Goal: Transaction & Acquisition: Book appointment/travel/reservation

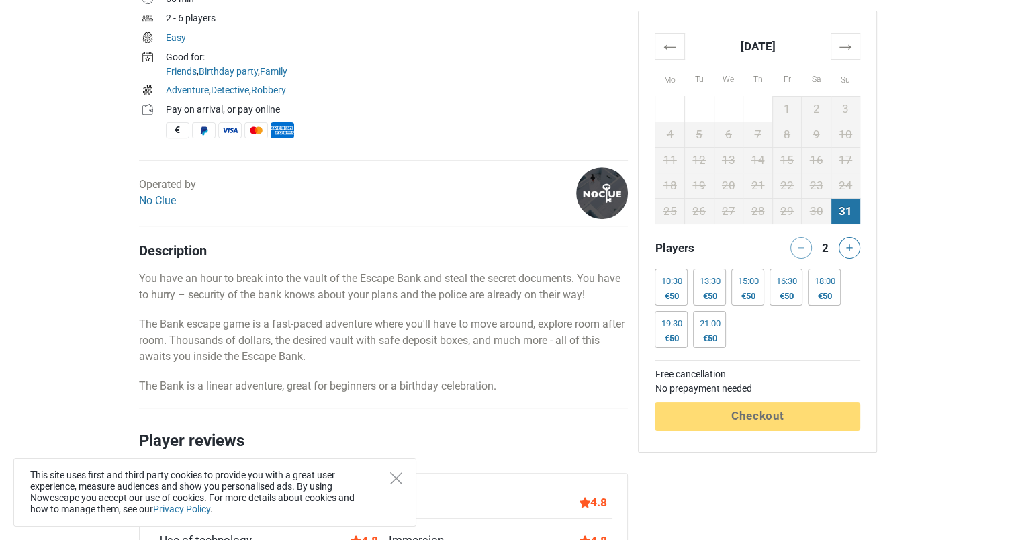
scroll to position [300, 0]
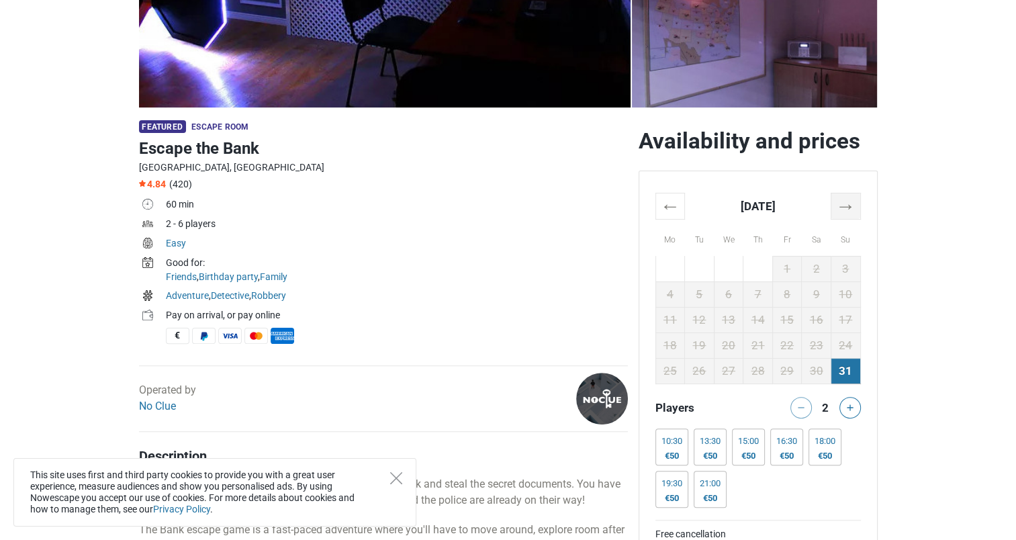
click at [840, 201] on th "→" at bounding box center [845, 206] width 30 height 26
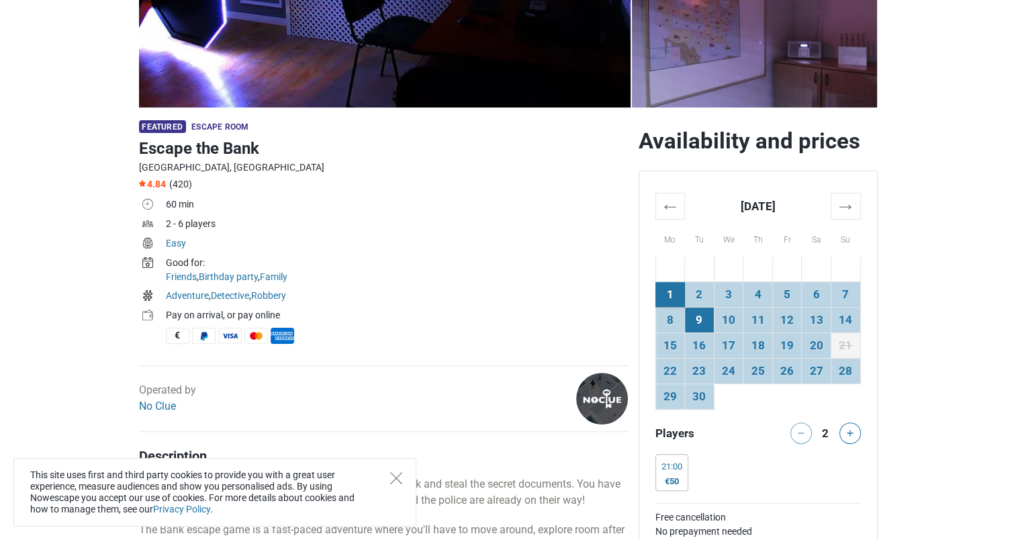
click at [696, 321] on td "9" at bounding box center [700, 320] width 30 height 26
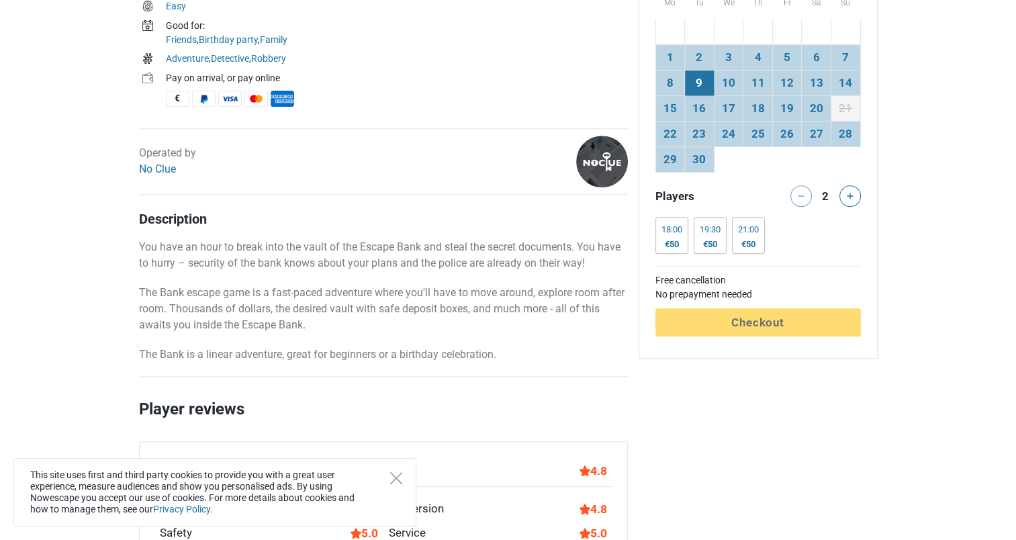
scroll to position [193, 0]
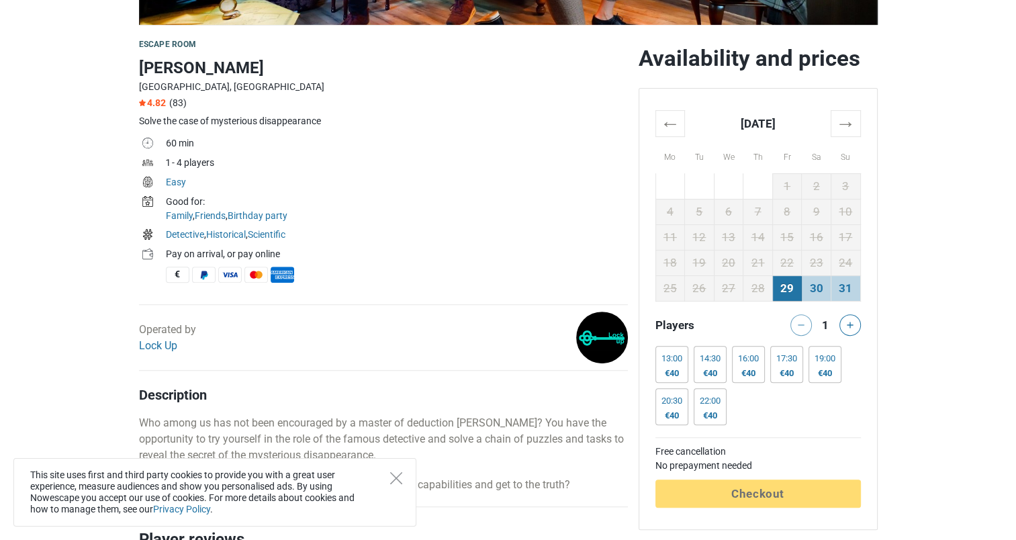
scroll to position [459, 0]
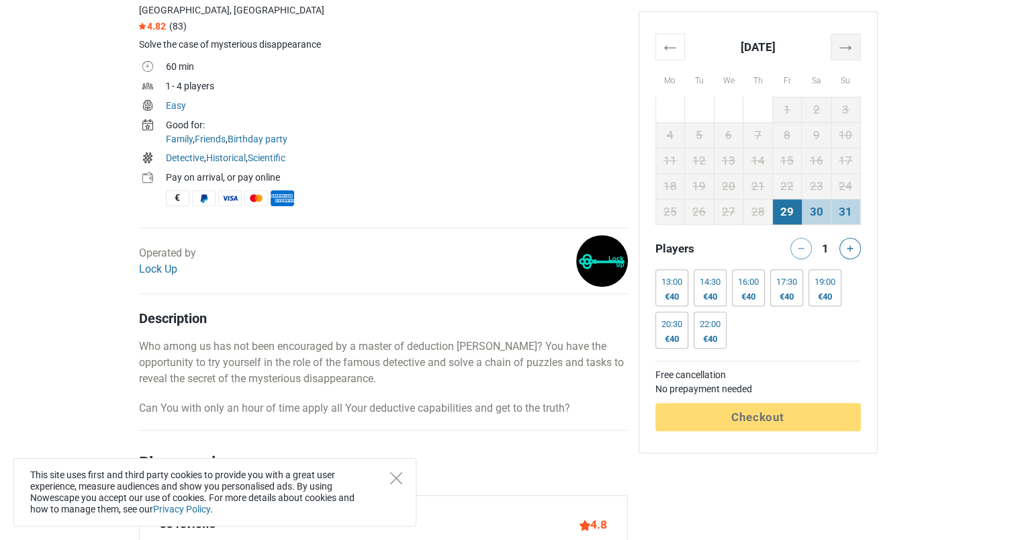
click at [839, 43] on th "→" at bounding box center [845, 47] width 30 height 26
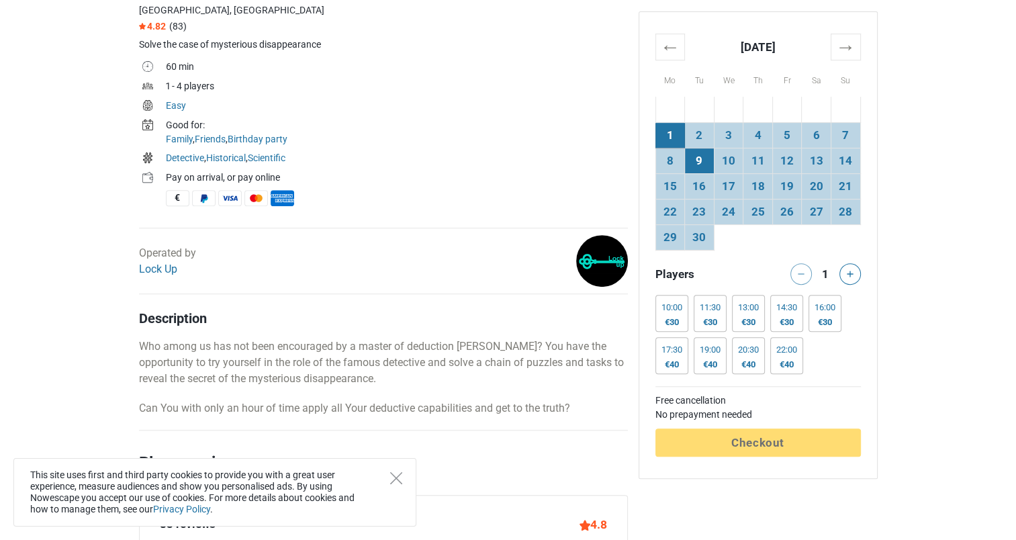
click at [693, 164] on td "9" at bounding box center [700, 161] width 30 height 26
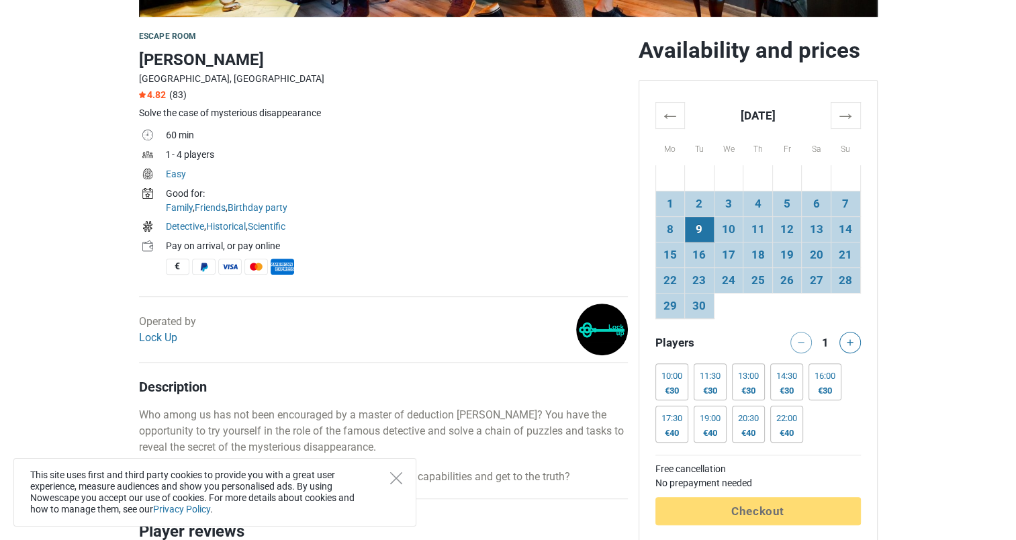
scroll to position [395, 0]
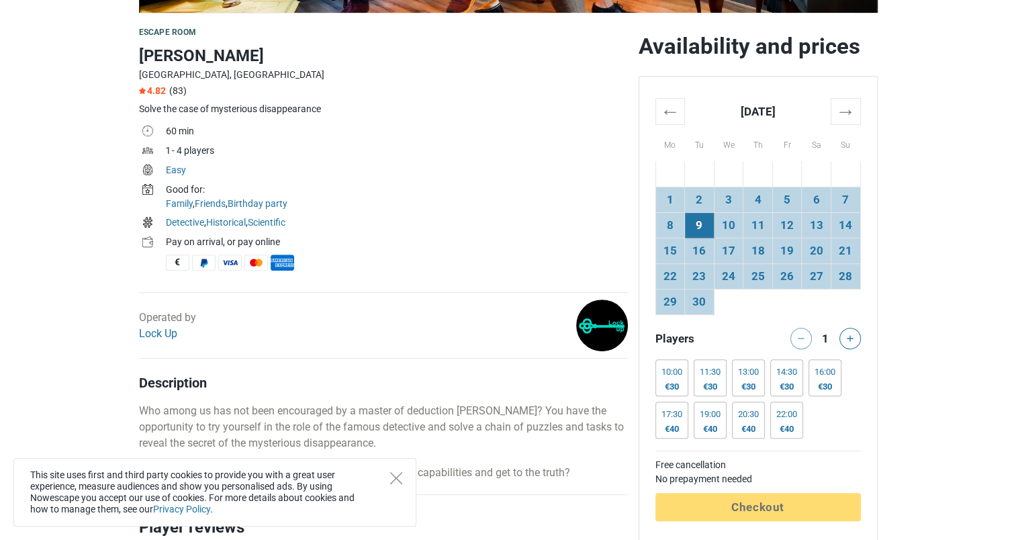
click at [861, 333] on div at bounding box center [851, 338] width 27 height 21
click at [853, 337] on icon at bounding box center [849, 338] width 7 height 7
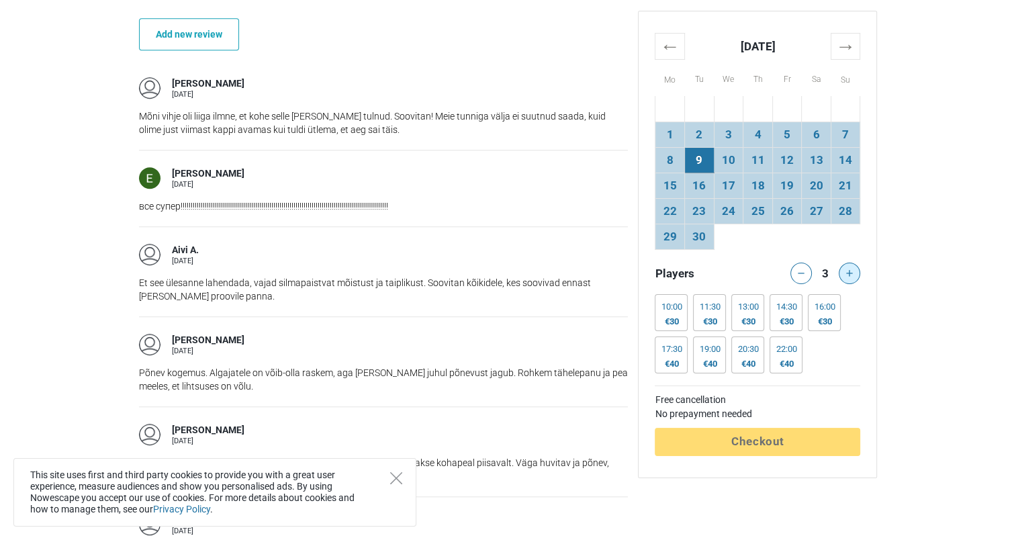
scroll to position [1112, 0]
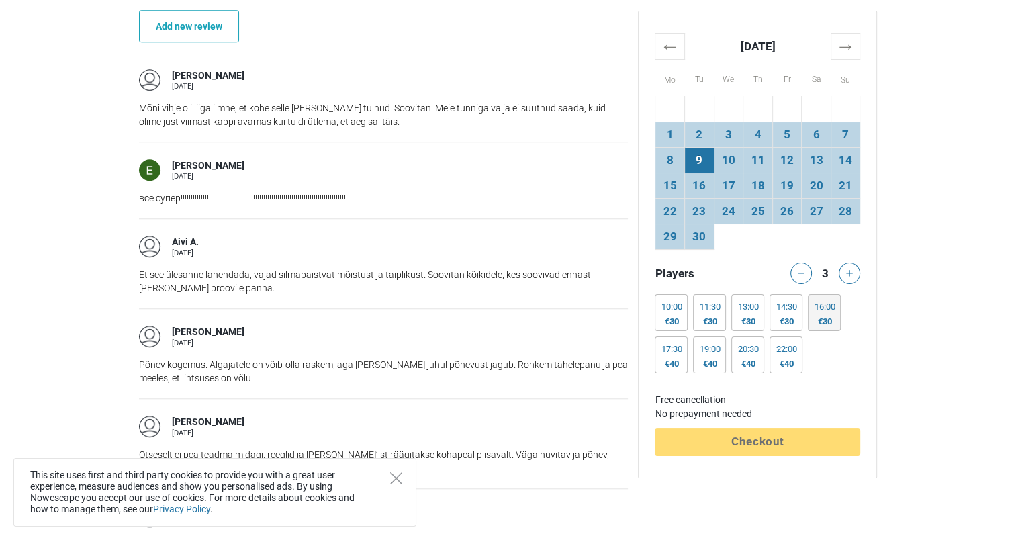
click at [834, 310] on div "16:00" at bounding box center [824, 306] width 21 height 11
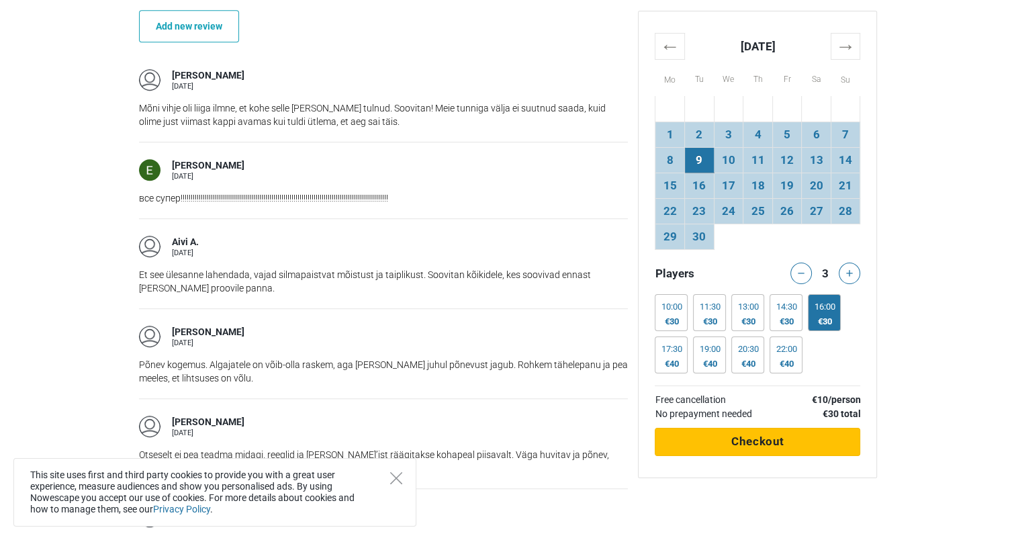
click at [793, 443] on button "Processing Checkout" at bounding box center [756, 442] width 205 height 28
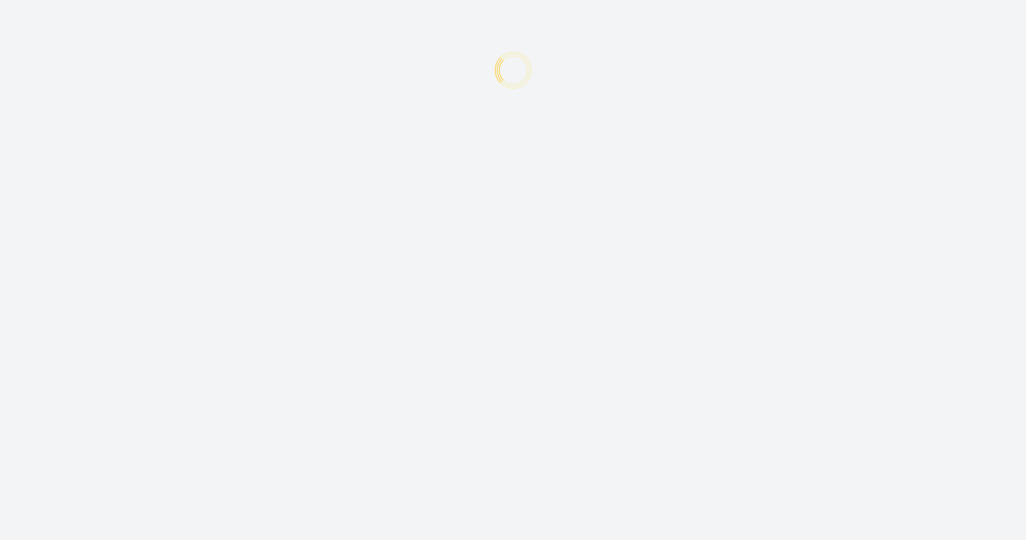
type input "+372"
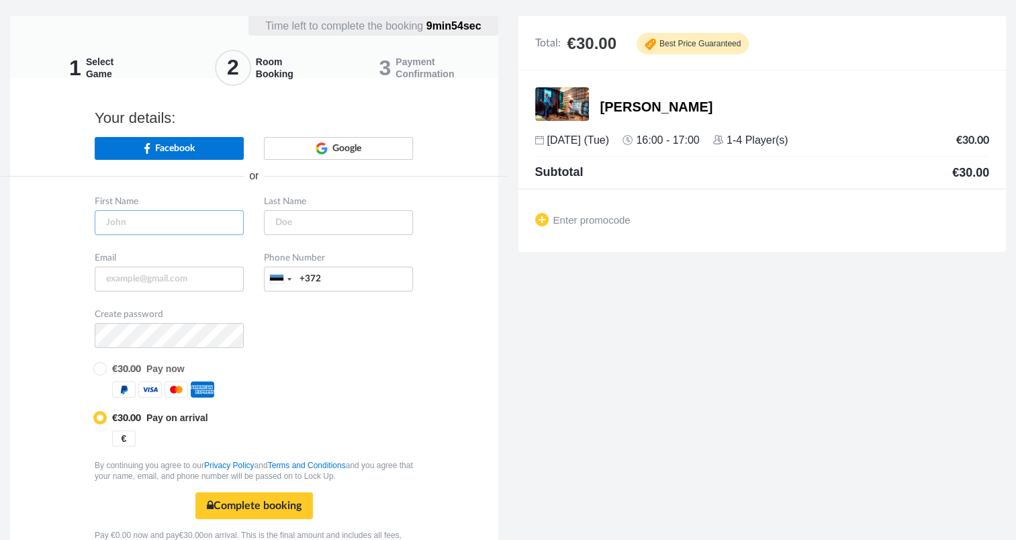
click at [138, 214] on input "text" at bounding box center [169, 222] width 149 height 25
type input "Angelika"
type input "Aava"
type input "angelika.aava@bwt.ee"
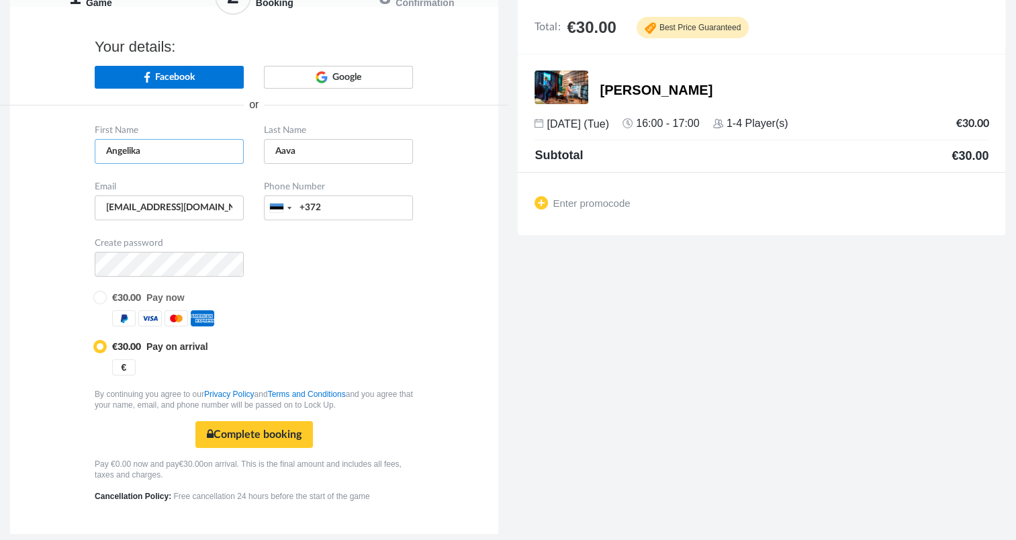
scroll to position [72, 0]
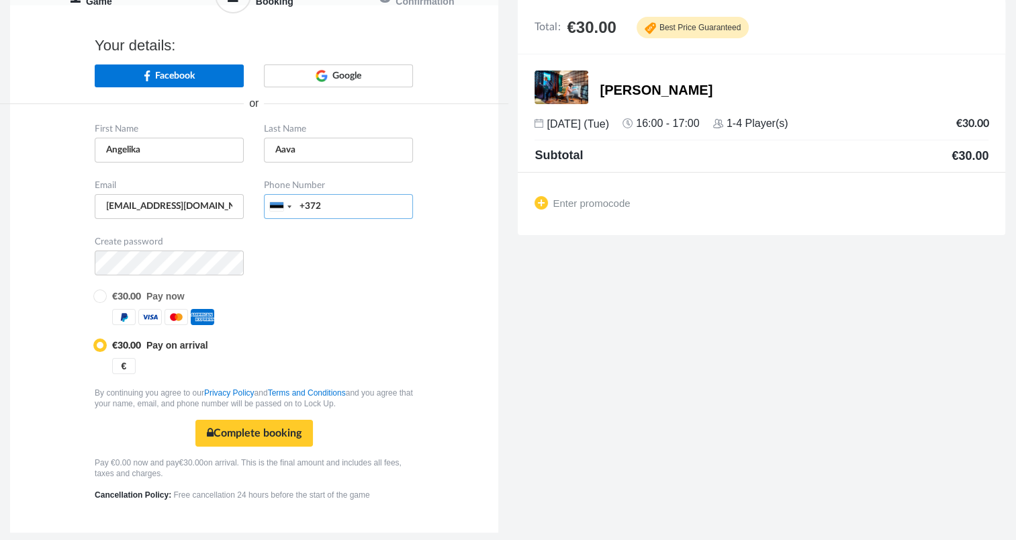
click at [341, 203] on input "+372" at bounding box center [338, 206] width 149 height 25
type input "+37253940689"
click at [257, 432] on button "Complete booking Secure payment" at bounding box center [253, 433] width 117 height 27
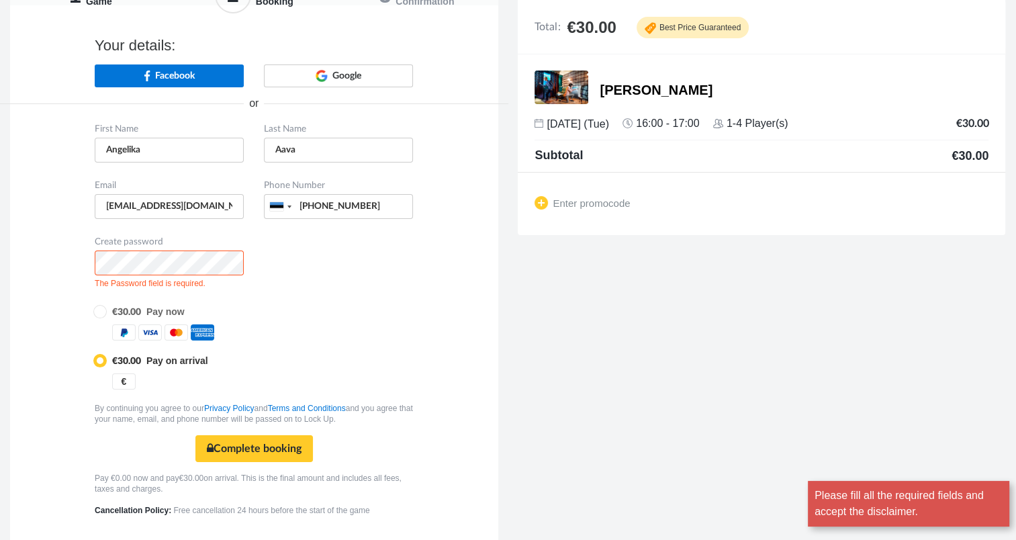
scroll to position [0, 0]
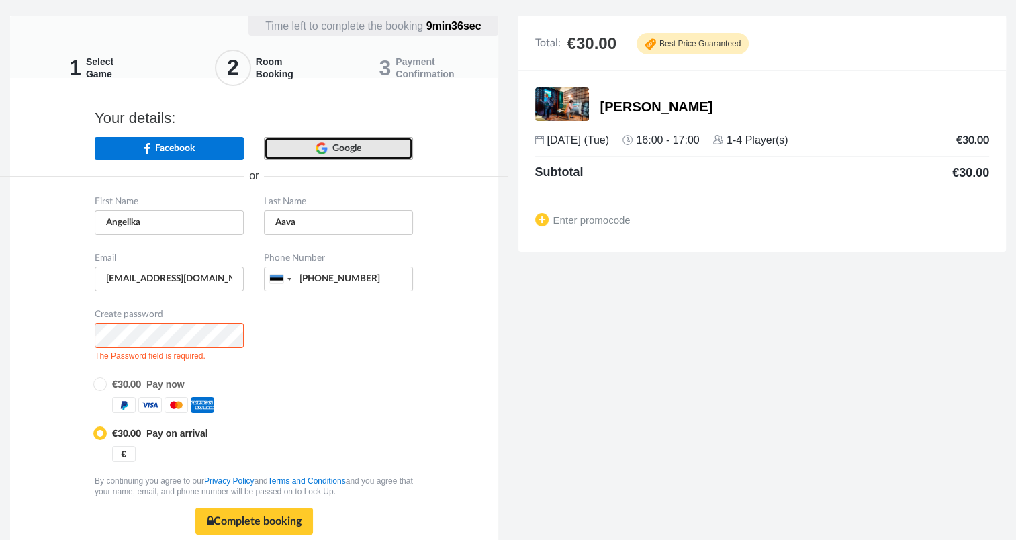
click at [293, 144] on link "Google" at bounding box center [338, 148] width 149 height 22
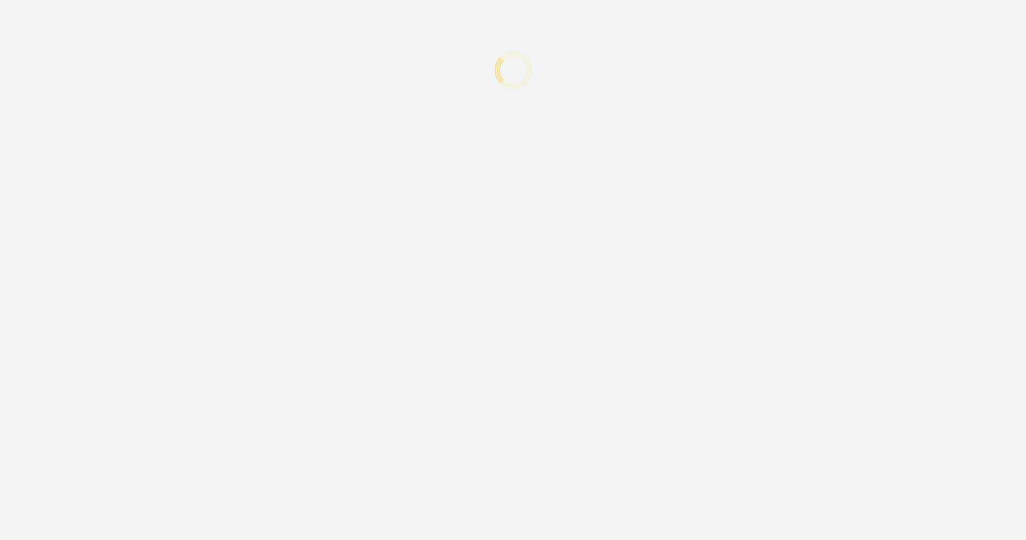
type input "Angelika"
type input "Aava"
type input "angelika.aava@bwt.ee"
type input "+372"
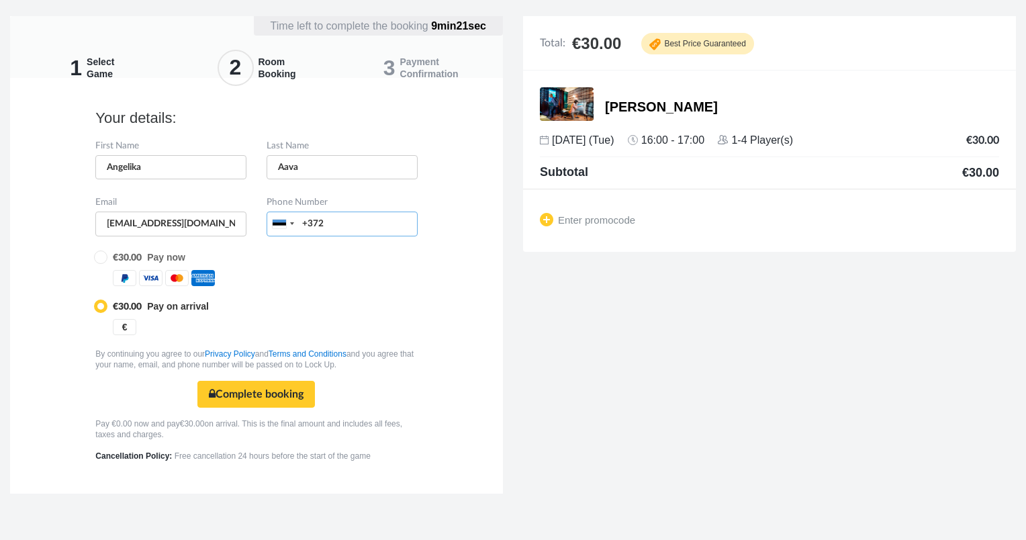
click at [357, 222] on input "+372" at bounding box center [341, 223] width 151 height 25
type input "+37253940689"
click at [285, 397] on button "Complete booking Secure payment" at bounding box center [255, 394] width 117 height 27
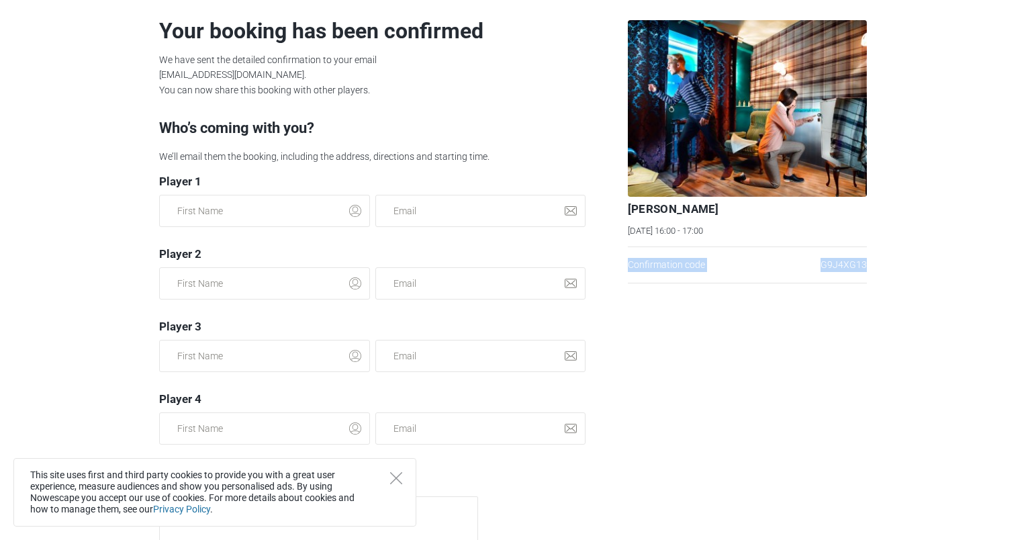
drag, startPoint x: 872, startPoint y: 266, endPoint x: 624, endPoint y: 271, distance: 248.4
click at [624, 271] on div "Your booking has been confirmed We have sent the detailed confirmation to your …" at bounding box center [512, 298] width 749 height 596
drag, startPoint x: 624, startPoint y: 271, endPoint x: 671, endPoint y: 267, distance: 47.8
copy div "Confirmation code G9J4XG13"
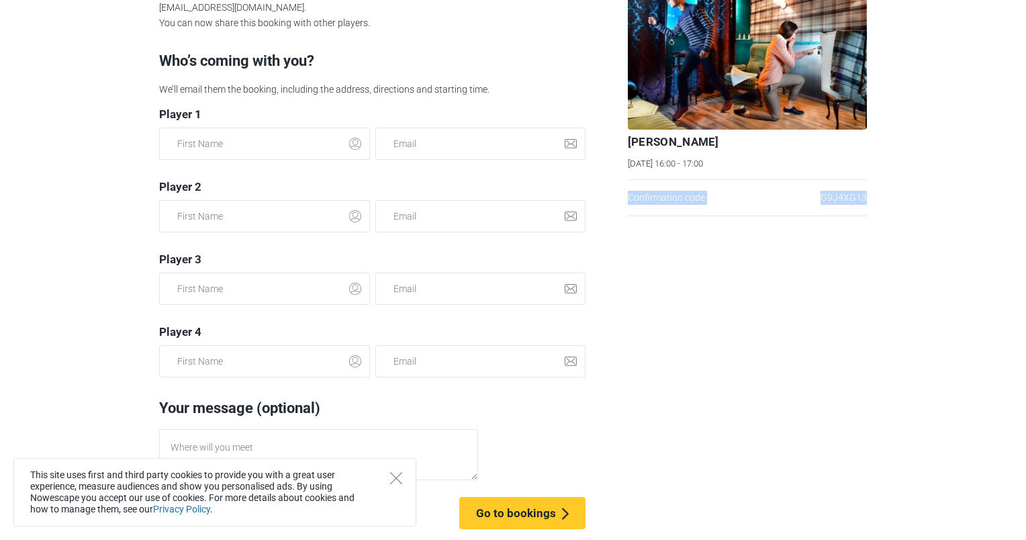
scroll to position [76, 0]
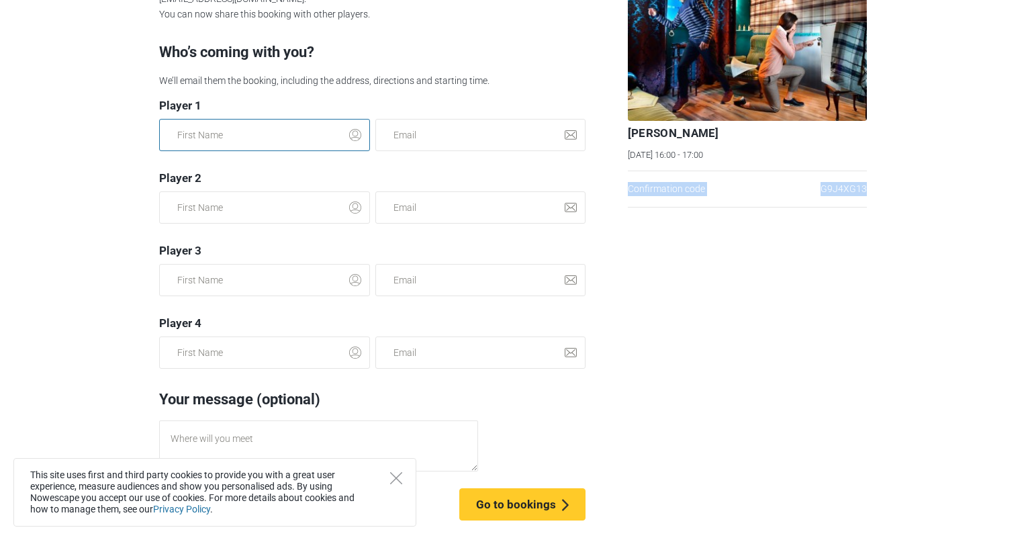
click at [213, 141] on input "text" at bounding box center [264, 135] width 211 height 32
type input "[EMAIL_ADDRESS][DOMAIN_NAME]"
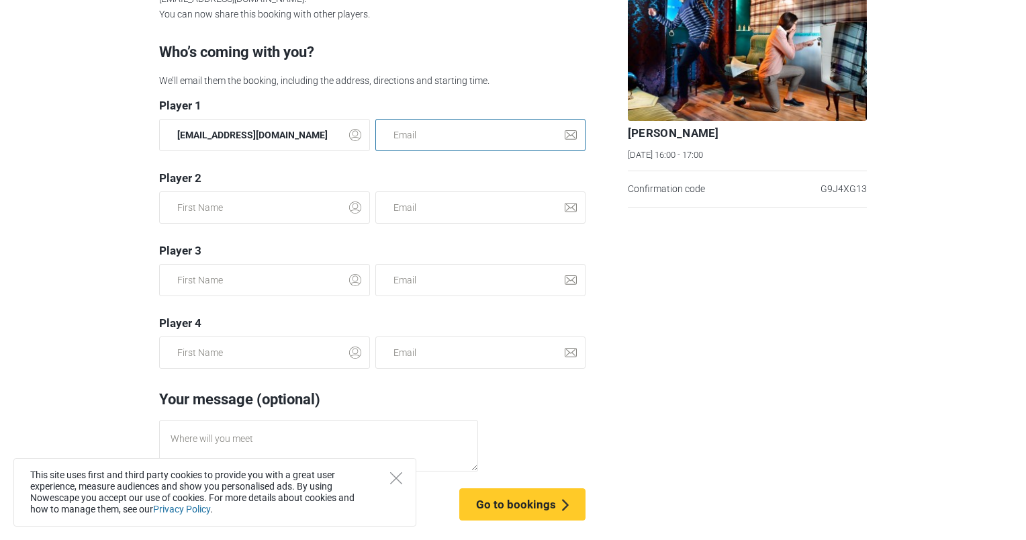
type input "[EMAIL_ADDRESS][DOMAIN_NAME]"
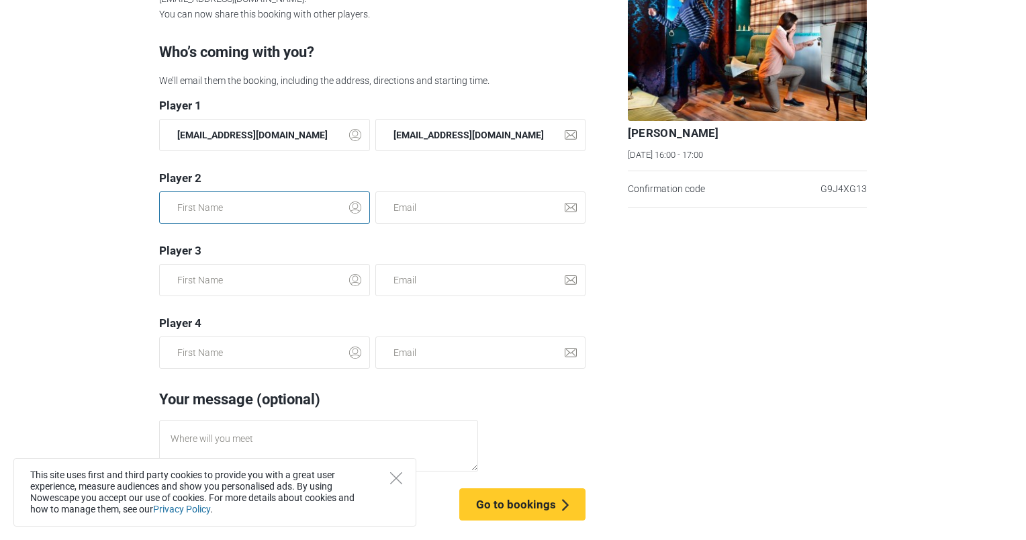
type input "[EMAIL_ADDRESS][DOMAIN_NAME]"
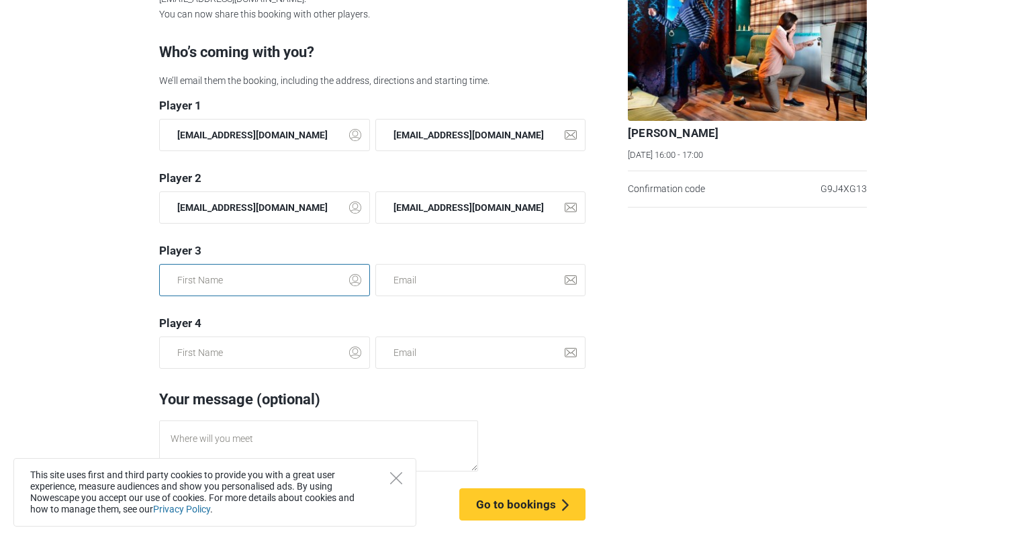
type input "[EMAIL_ADDRESS][DOMAIN_NAME]"
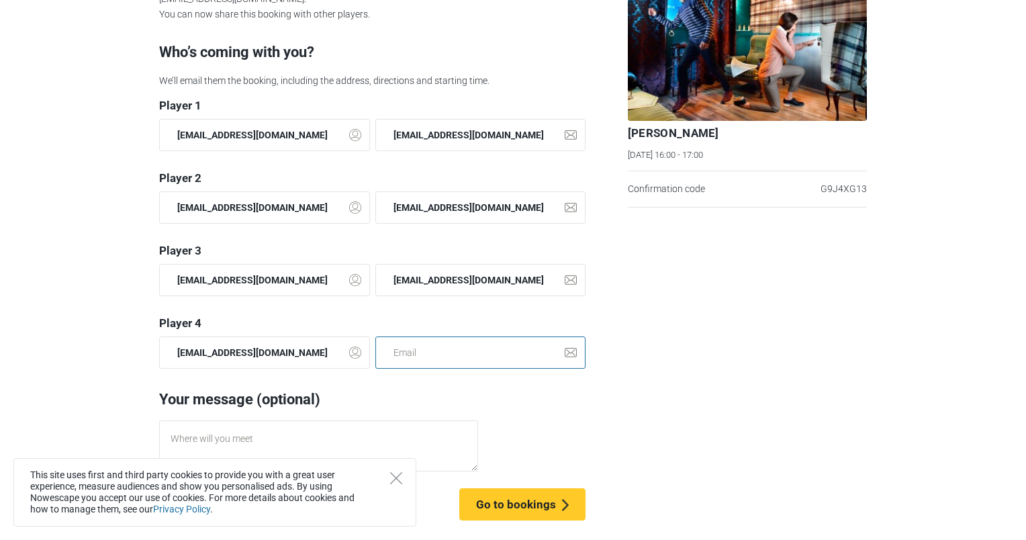
type input "[EMAIL_ADDRESS][DOMAIN_NAME]"
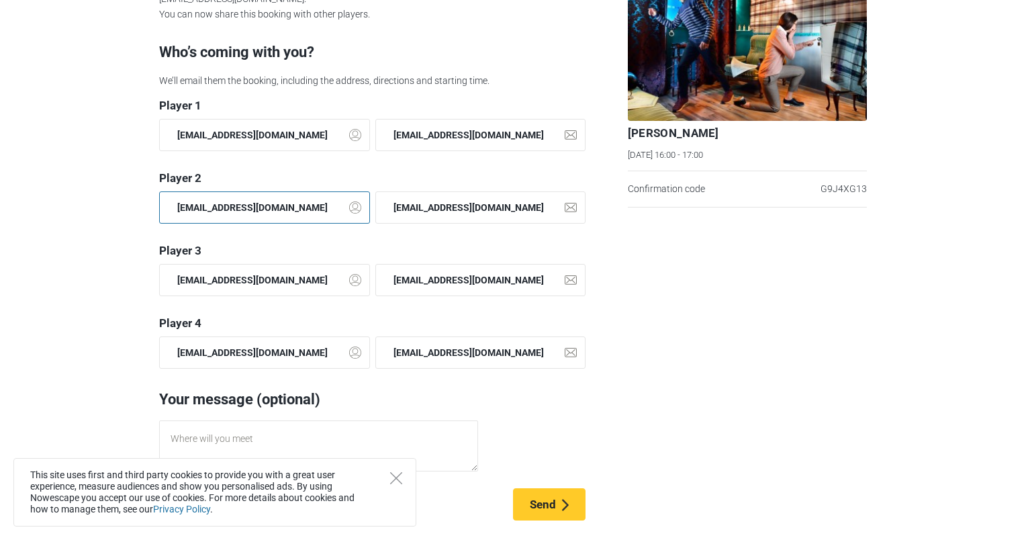
click at [279, 213] on input "angelika.aava@bwt.ee" at bounding box center [264, 207] width 211 height 32
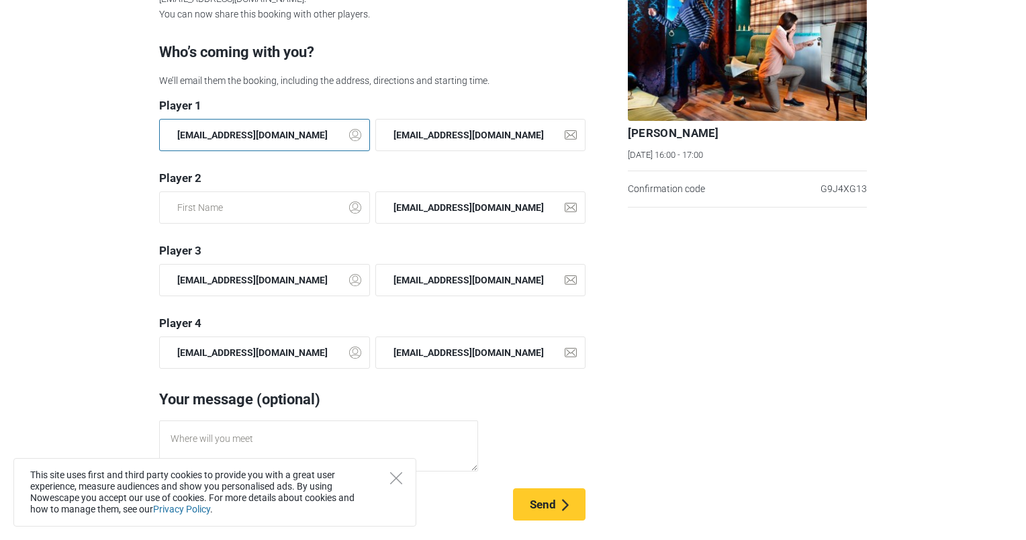
click at [260, 125] on input "angelika.aava@bwt.ee" at bounding box center [264, 135] width 211 height 32
click at [278, 126] on input "angelika.aava@bwt.ee" at bounding box center [264, 135] width 211 height 32
type input "Angelika"
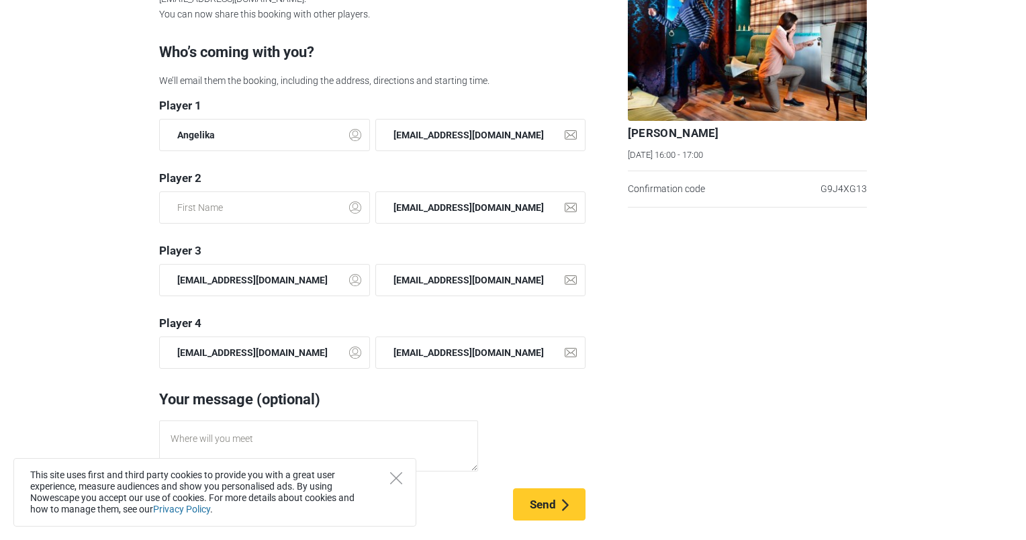
drag, startPoint x: 92, startPoint y: 188, endPoint x: 105, endPoint y: 189, distance: 12.8
click at [97, 189] on section "Your booking has been confirmed We have sent the detailed confirmation to your …" at bounding box center [513, 270] width 1026 height 540
click at [220, 210] on input "text" at bounding box center [264, 207] width 211 height 32
type input "Janno"
drag, startPoint x: 446, startPoint y: 205, endPoint x: 345, endPoint y: 194, distance: 101.3
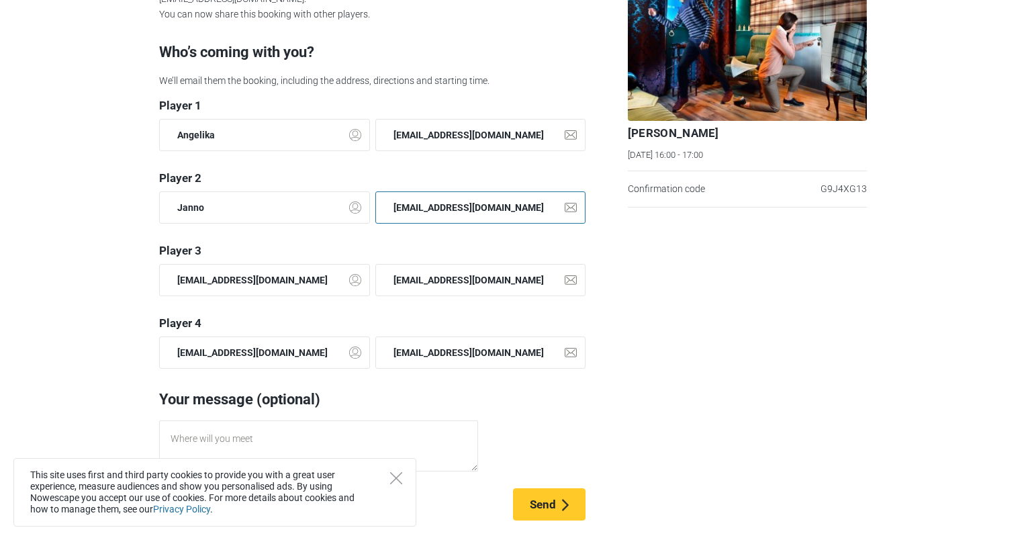
click at [345, 194] on div "Janno angelika.aava@bwt.ee" at bounding box center [372, 217] width 432 height 52
type input "janno.kollo@bwt.ee"
click at [299, 283] on input "angelika.aava@bwt.ee" at bounding box center [264, 280] width 211 height 32
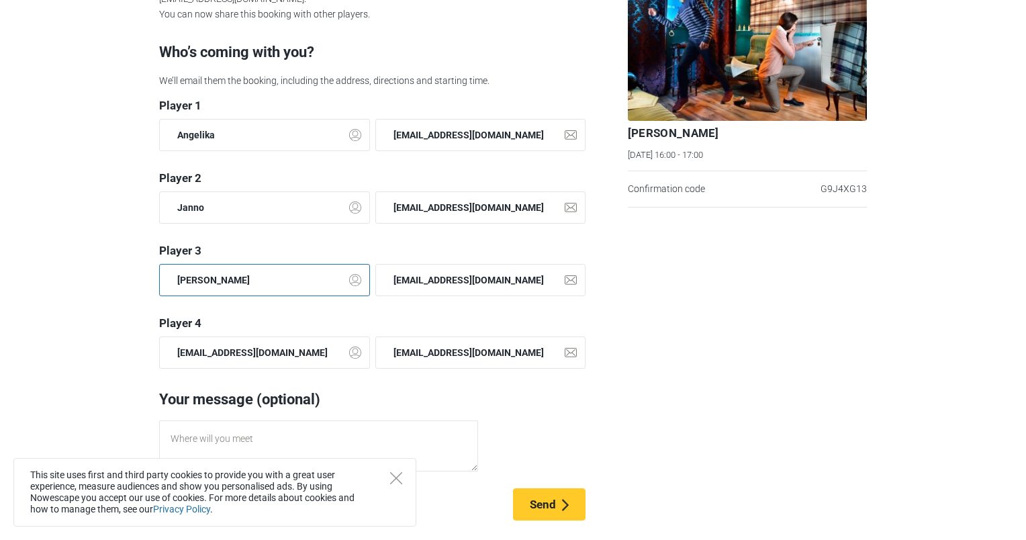
type input "Maria"
click at [441, 275] on input "angelika.aava@bwt.ee" at bounding box center [480, 280] width 211 height 32
drag, startPoint x: 444, startPoint y: 275, endPoint x: 349, endPoint y: 283, distance: 95.0
click at [349, 283] on div "Maria aavaangelika.@bwt.ee" at bounding box center [372, 290] width 432 height 52
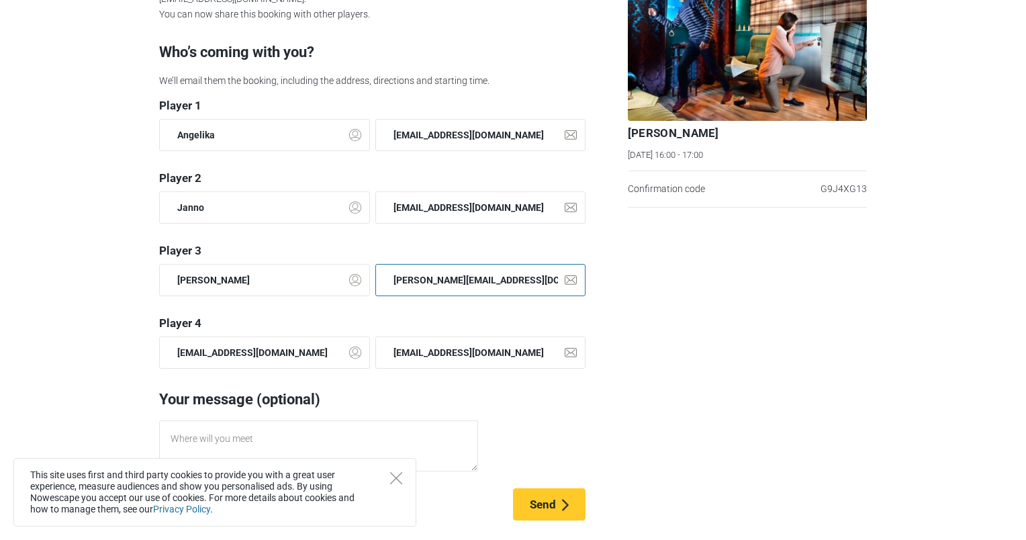
type input "maria.arandi@bwt.ee"
click at [722, 282] on div "Sherlock Holmes Tue, 9 September, 16:00 - 17:00 Confirmation code G9J4XG13" at bounding box center [747, 222] width 250 height 596
click at [375, 224] on div at bounding box center [375, 224] width 0 height 0
click at [663, 283] on div "Sherlock Holmes Tue, 9 September, 16:00 - 17:00 Confirmation code G9J4XG13" at bounding box center [747, 222] width 250 height 596
click at [293, 354] on input "angelika.aava@bwt.ee" at bounding box center [264, 352] width 211 height 32
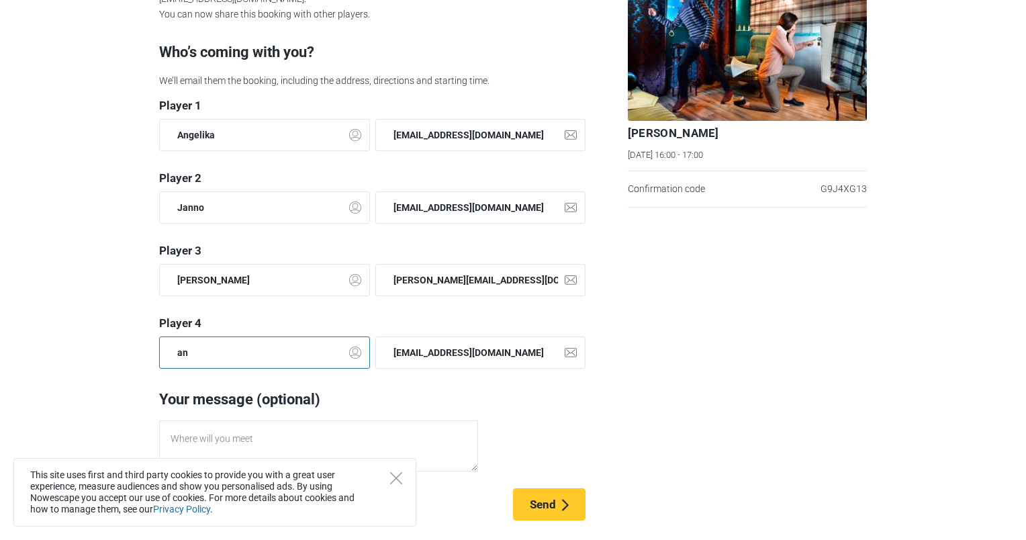
type input "a"
click at [473, 350] on input "angelika.aava@bwt.ee" at bounding box center [480, 352] width 211 height 32
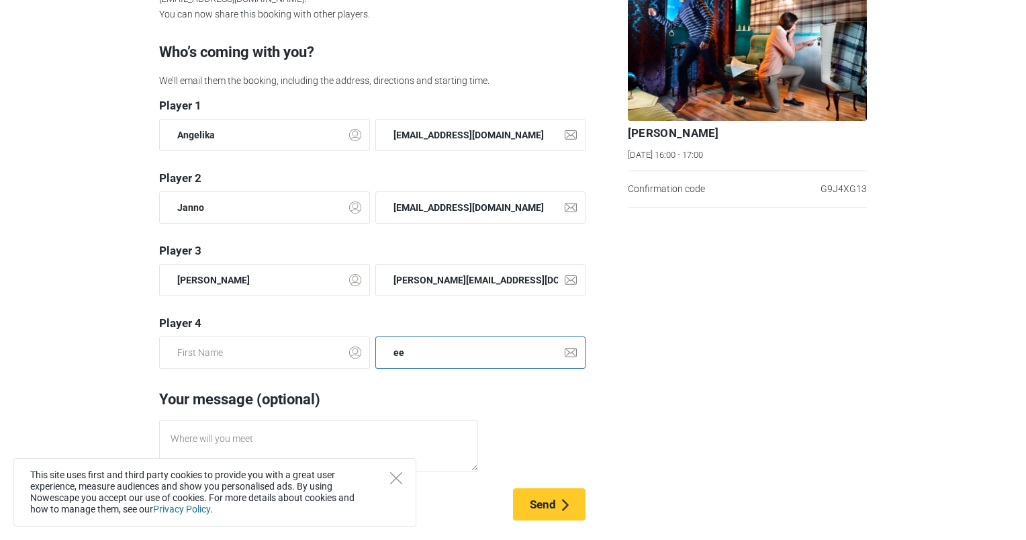
click at [473, 350] on input "ee" at bounding box center [480, 352] width 211 height 32
type input "e"
click at [715, 320] on div "Sherlock Holmes Tue, 9 September, 16:00 - 17:00 Confirmation code G9J4XG13" at bounding box center [747, 222] width 250 height 596
click at [400, 478] on icon "Close" at bounding box center [396, 478] width 12 height 12
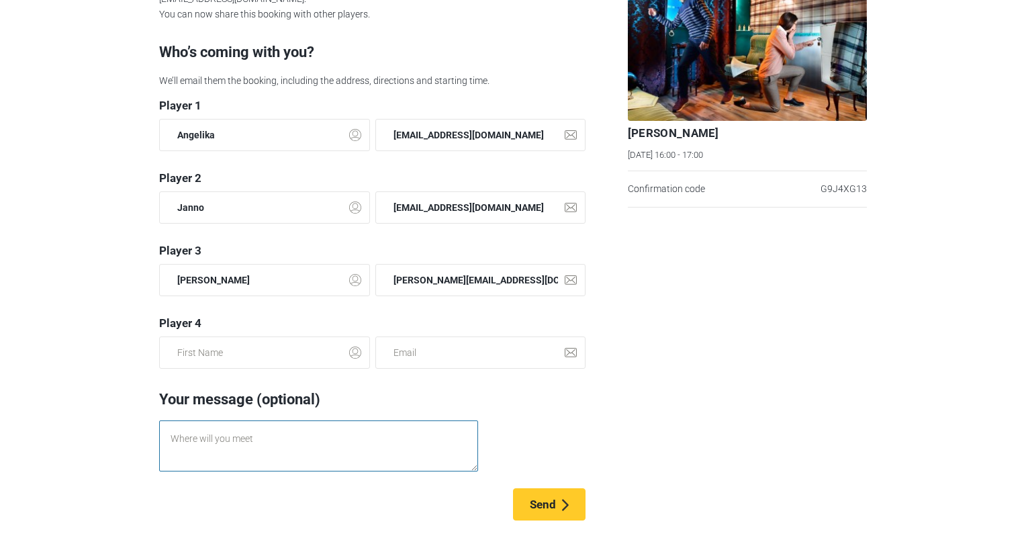
click at [306, 433] on textarea at bounding box center [318, 445] width 318 height 51
type textarea "jou"
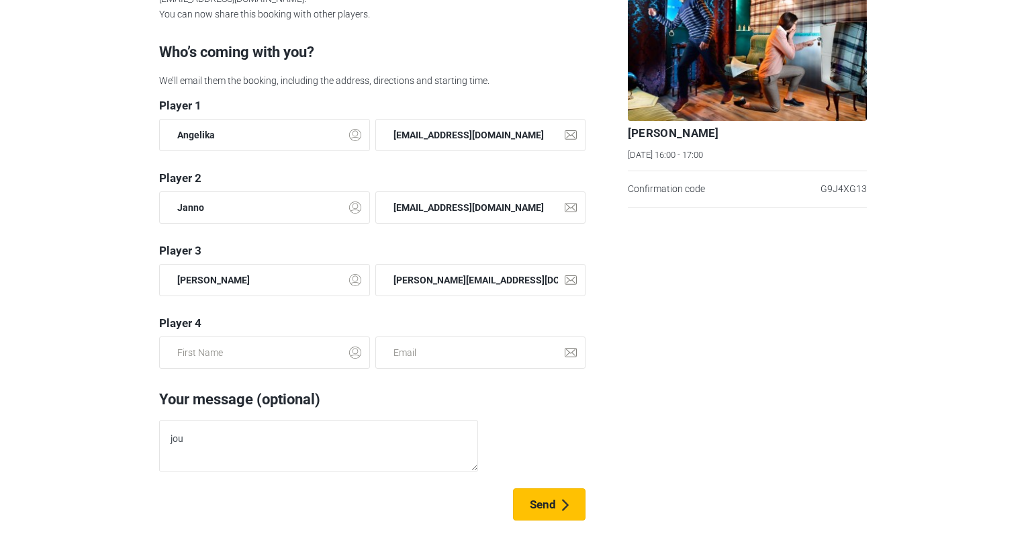
click at [562, 499] on icon "submit" at bounding box center [565, 505] width 7 height 12
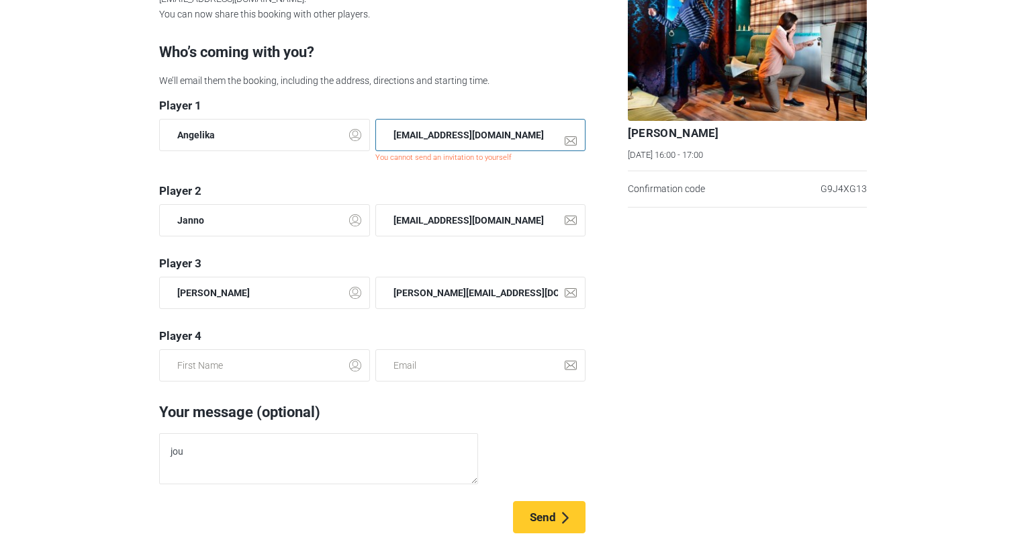
drag, startPoint x: 497, startPoint y: 127, endPoint x: 362, endPoint y: 105, distance: 136.0
click at [362, 105] on form "Player 1 Angelika angelika.aava@bwt.ee You cannot send an invitation to yoursel…" at bounding box center [372, 316] width 426 height 434
click at [34, 291] on section "Your booking has been confirmed We have sent the detailed confirmation to your …" at bounding box center [513, 270] width 1026 height 540
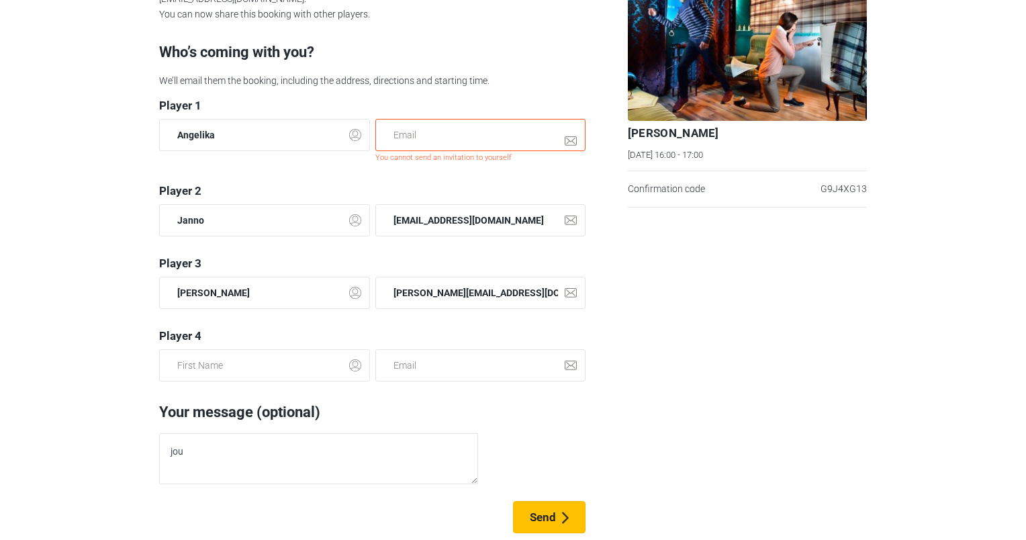
click at [550, 521] on span "Send" at bounding box center [543, 516] width 26 height 13
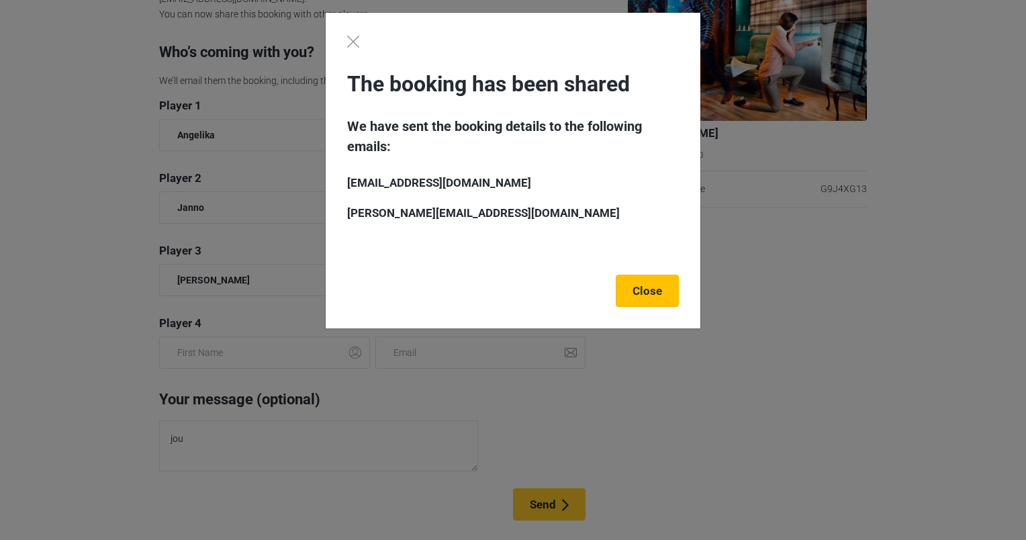
click at [651, 289] on link "Close" at bounding box center [647, 291] width 63 height 32
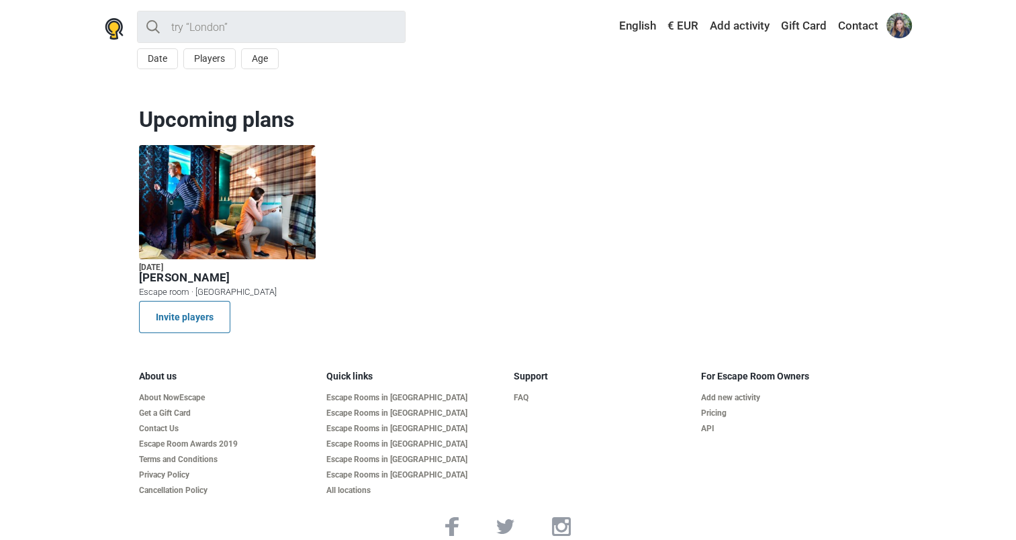
click at [222, 175] on div at bounding box center [227, 202] width 177 height 114
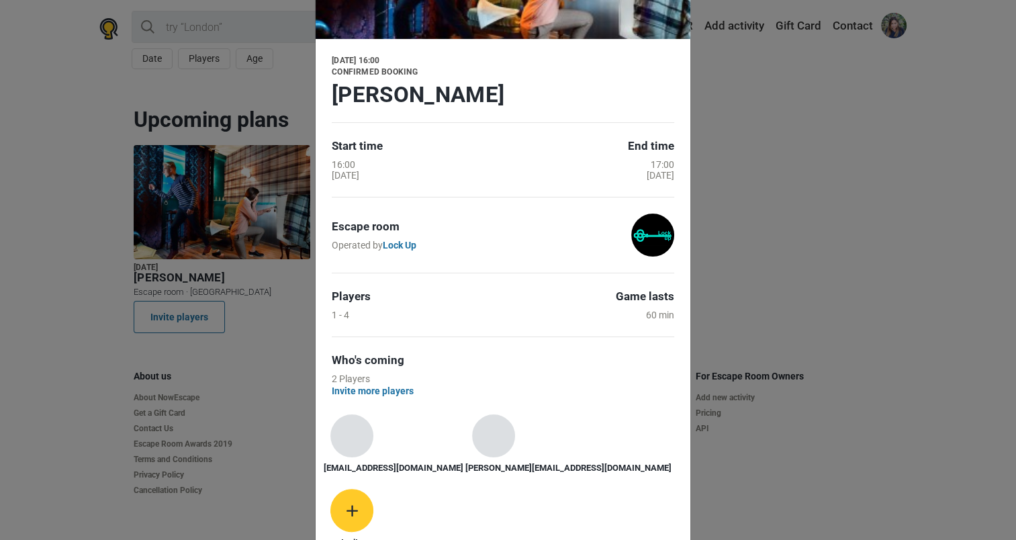
scroll to position [84, 0]
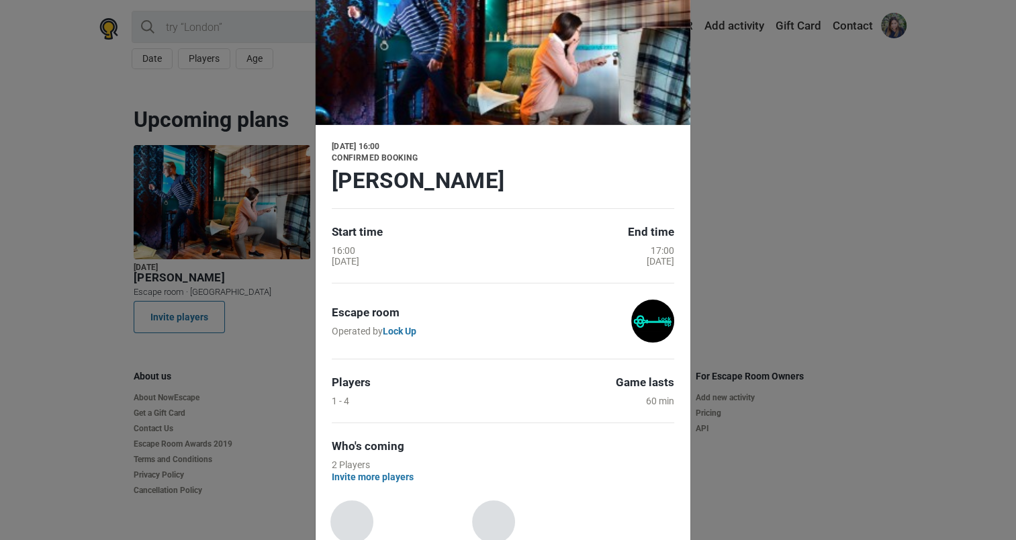
click at [886, 184] on div "Your booking Tue, 9 September 16:00 Confirmed booking Sherlock Holmes Start tim…" at bounding box center [508, 270] width 1016 height 540
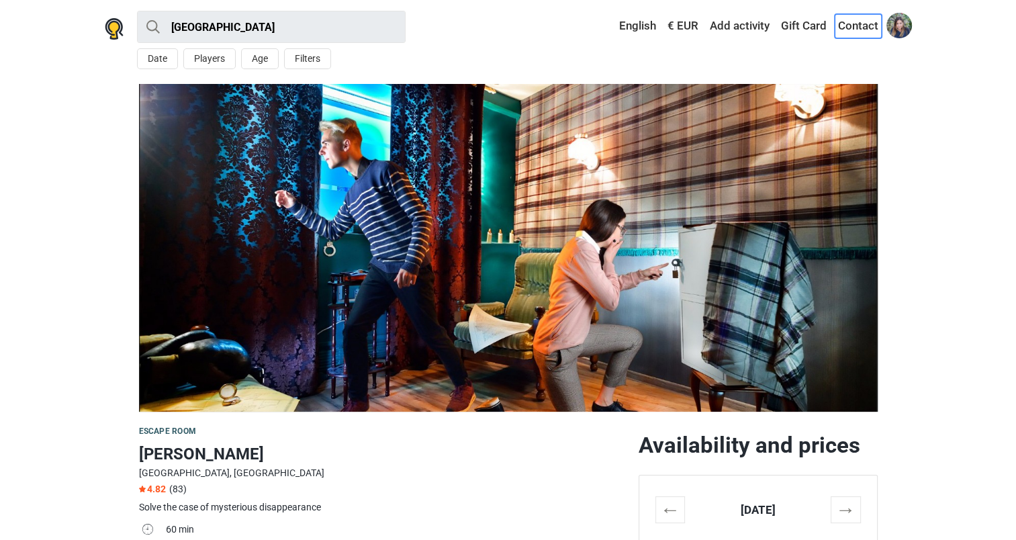
click at [851, 30] on link "Contact" at bounding box center [857, 26] width 47 height 24
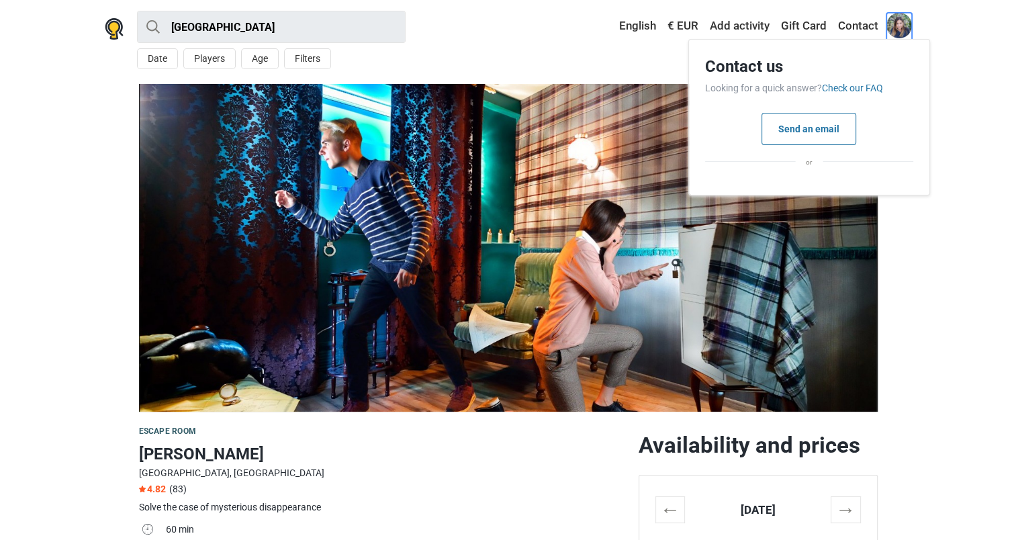
click at [889, 21] on span at bounding box center [899, 26] width 26 height 26
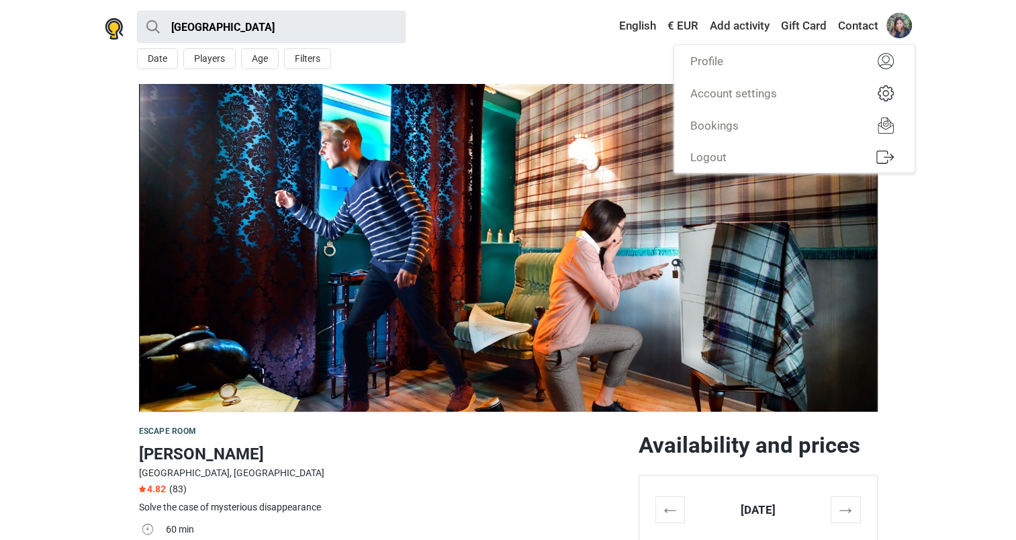
drag, startPoint x: 1011, startPoint y: 327, endPoint x: 70, endPoint y: 207, distance: 948.7
click at [70, 207] on section at bounding box center [508, 248] width 1016 height 328
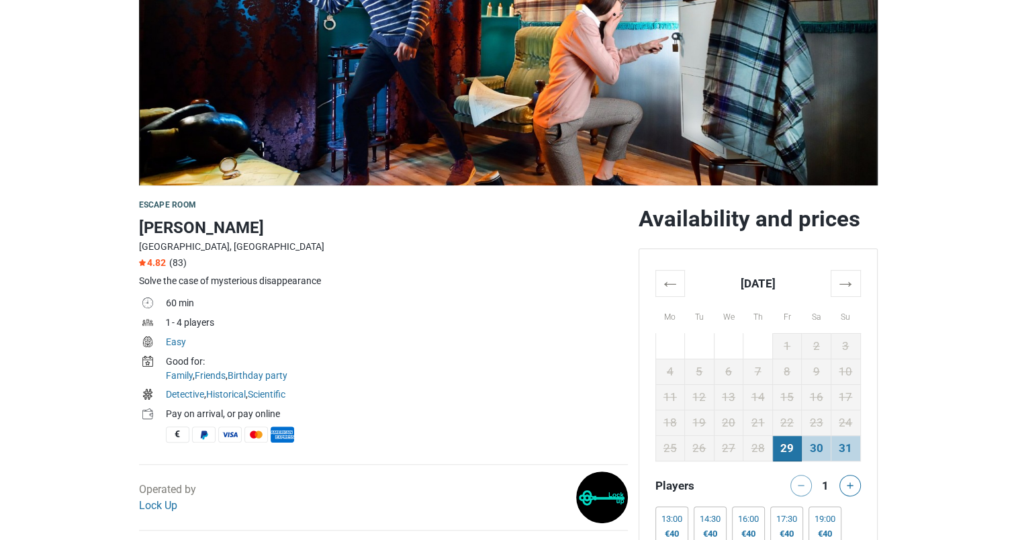
scroll to position [234, 0]
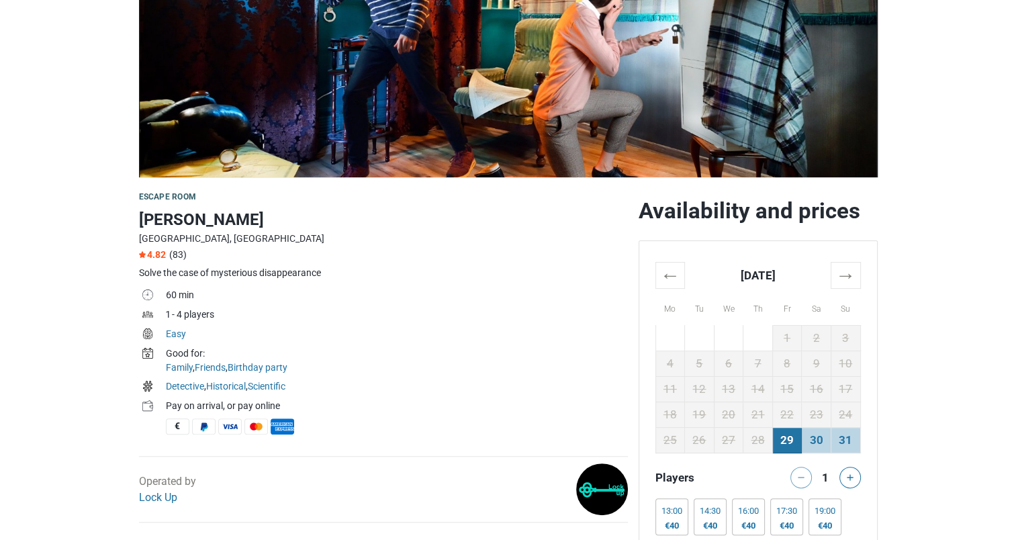
click at [177, 215] on h1 "Sherlock Holmes" at bounding box center [383, 219] width 489 height 24
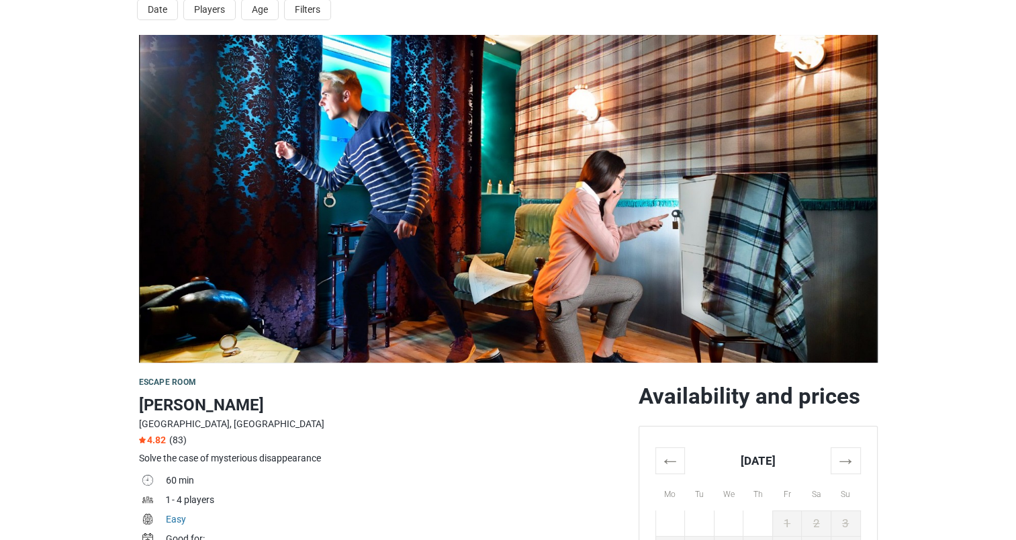
scroll to position [0, 0]
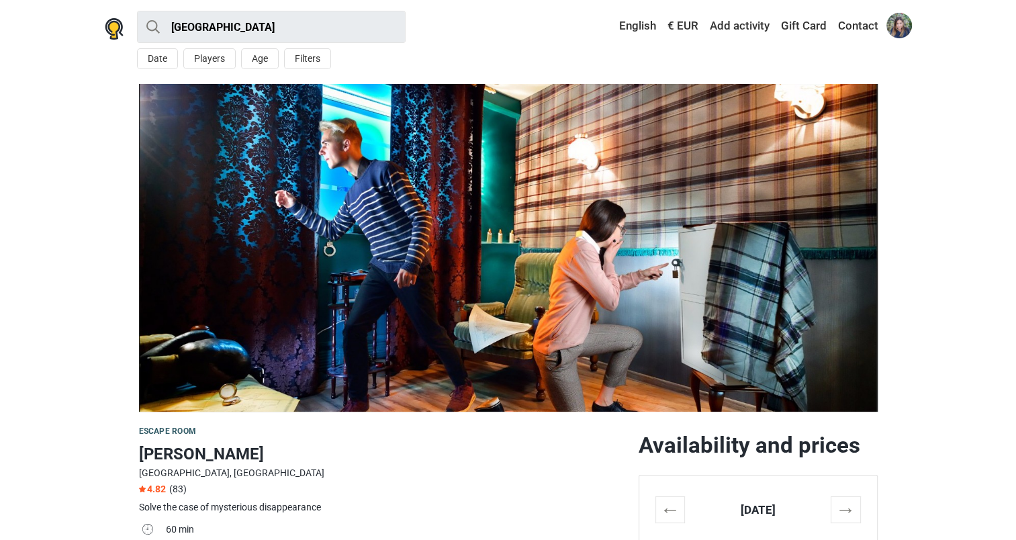
click at [93, 10] on div "Tallinn All Escape room Outdoors Experience Action game Kids playroom Around Me…" at bounding box center [508, 42] width 839 height 84
click at [111, 29] on img at bounding box center [114, 28] width 19 height 21
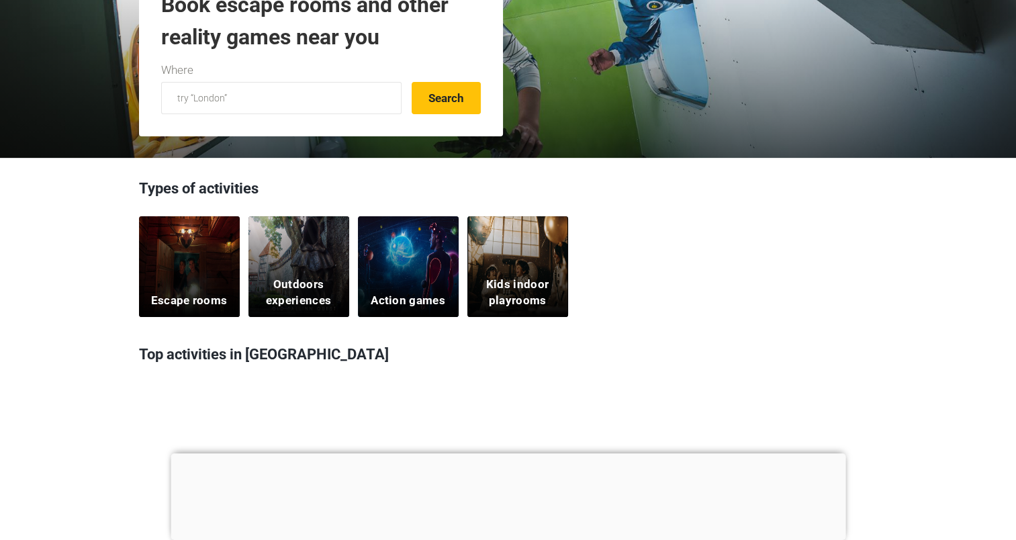
scroll to position [300, 0]
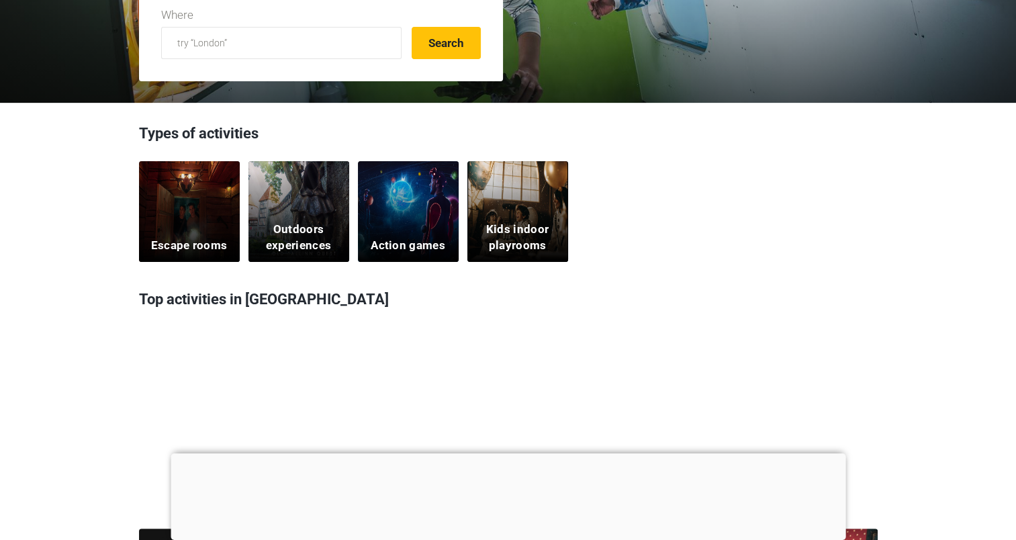
click at [177, 231] on div "Escape rooms" at bounding box center [189, 211] width 101 height 101
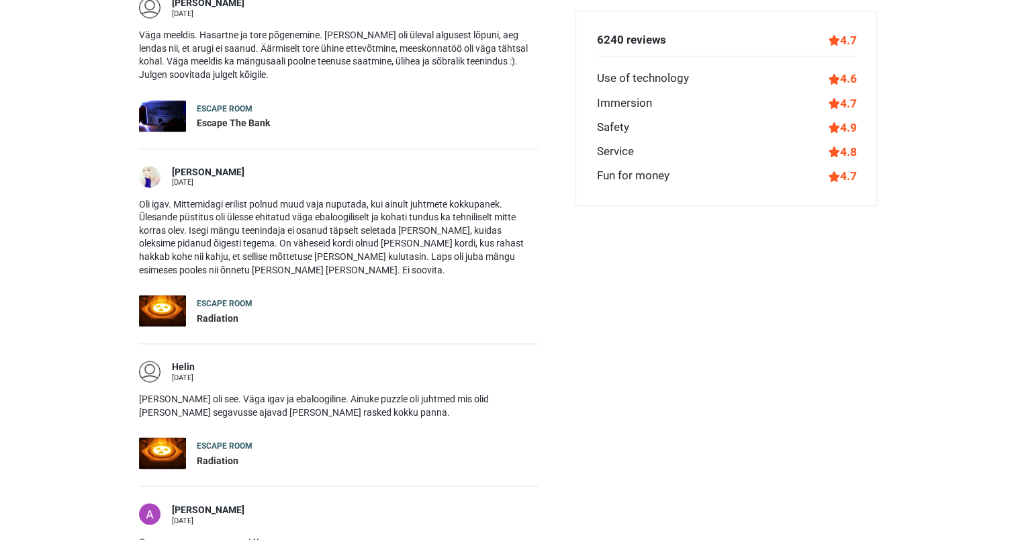
scroll to position [2245, 0]
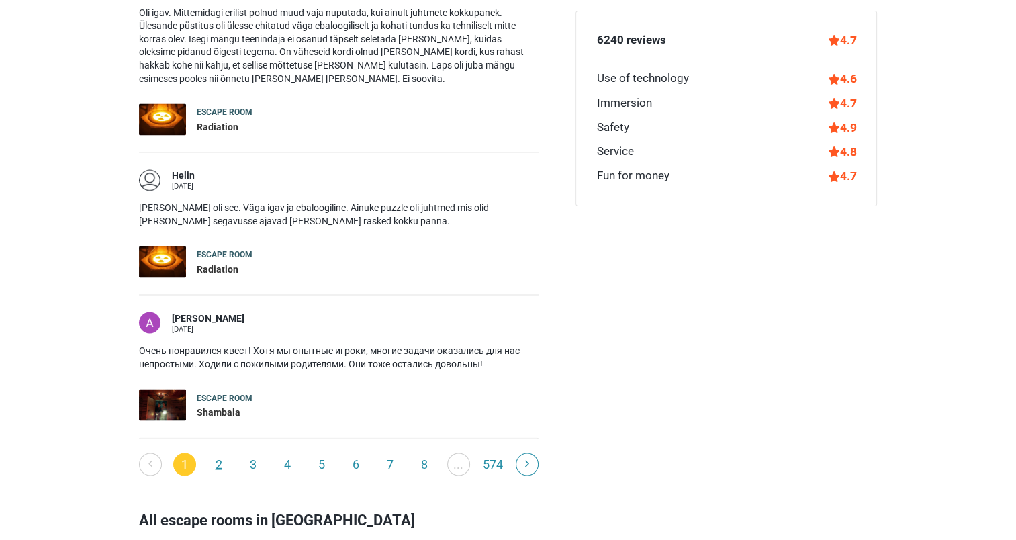
click at [220, 452] on link "2" at bounding box center [218, 463] width 23 height 23
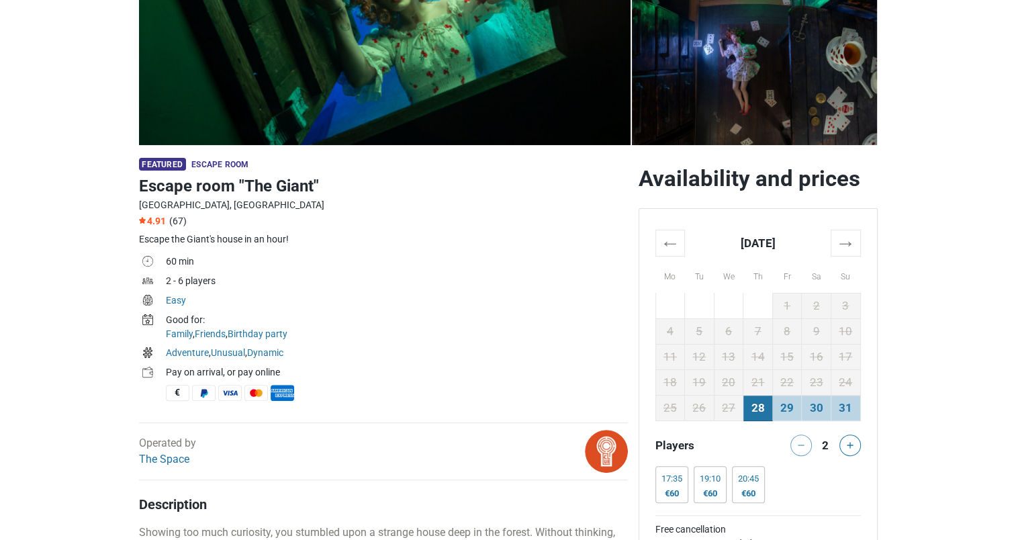
scroll to position [224, 0]
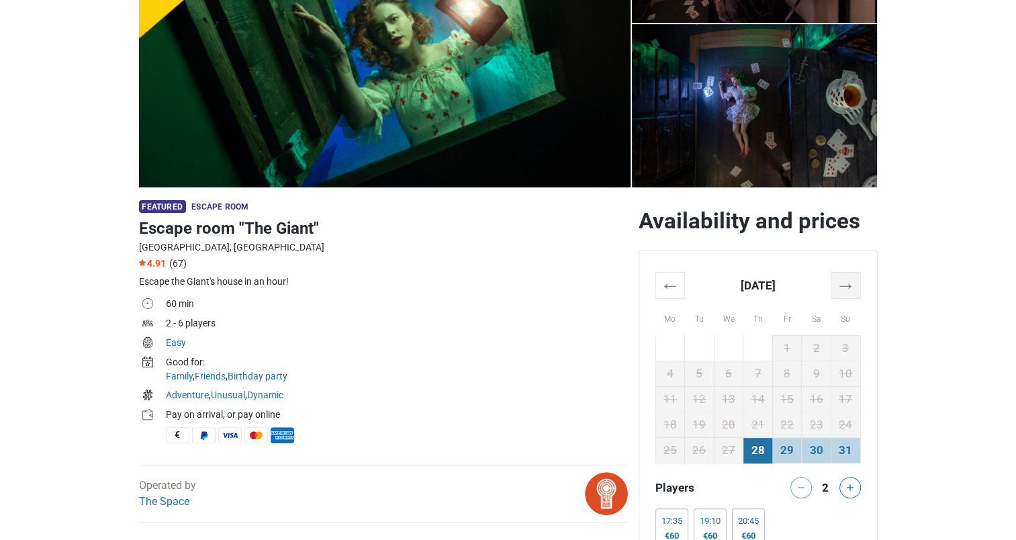
click at [840, 292] on th "→" at bounding box center [845, 286] width 30 height 26
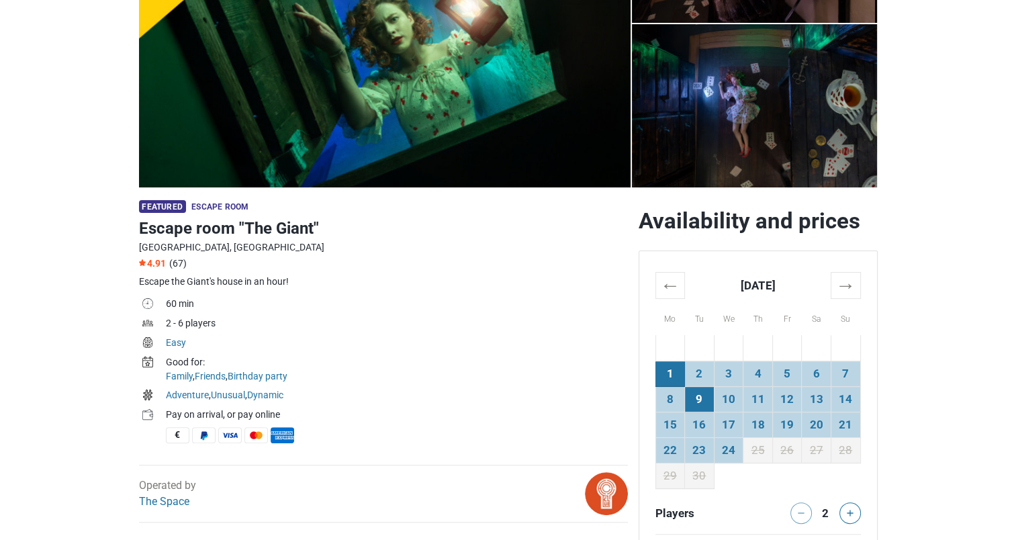
click at [701, 401] on td "9" at bounding box center [700, 400] width 30 height 26
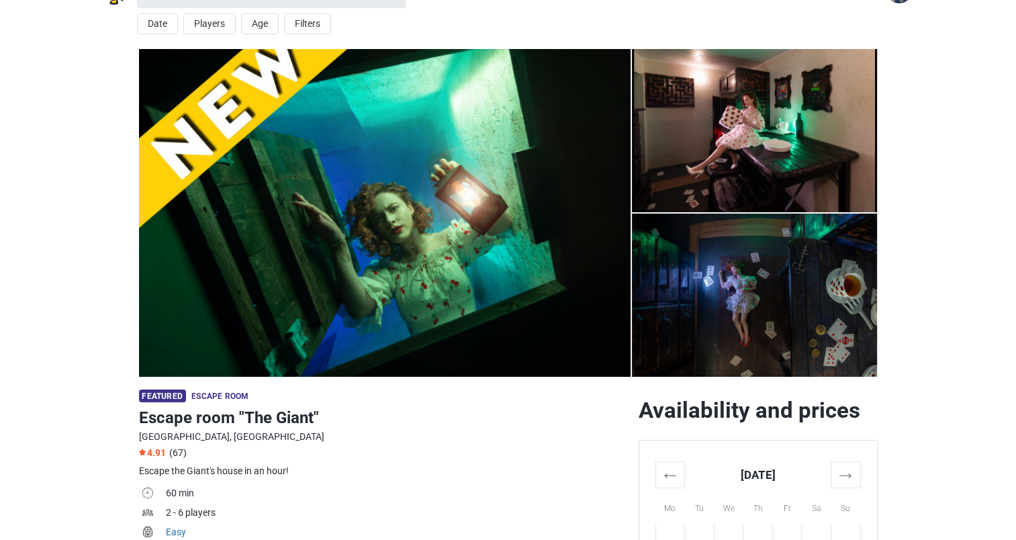
scroll to position [0, 0]
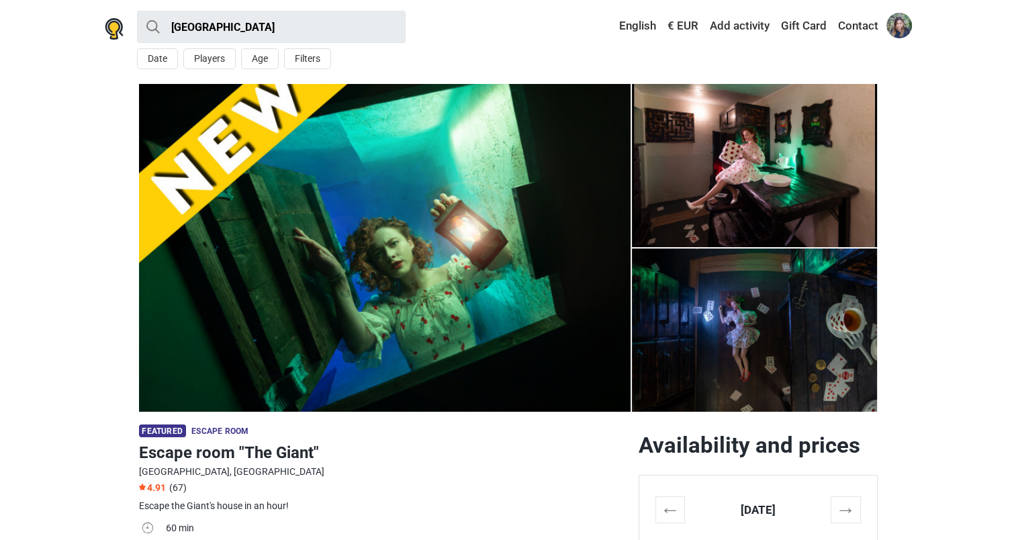
click at [770, 190] on img at bounding box center [755, 165] width 246 height 163
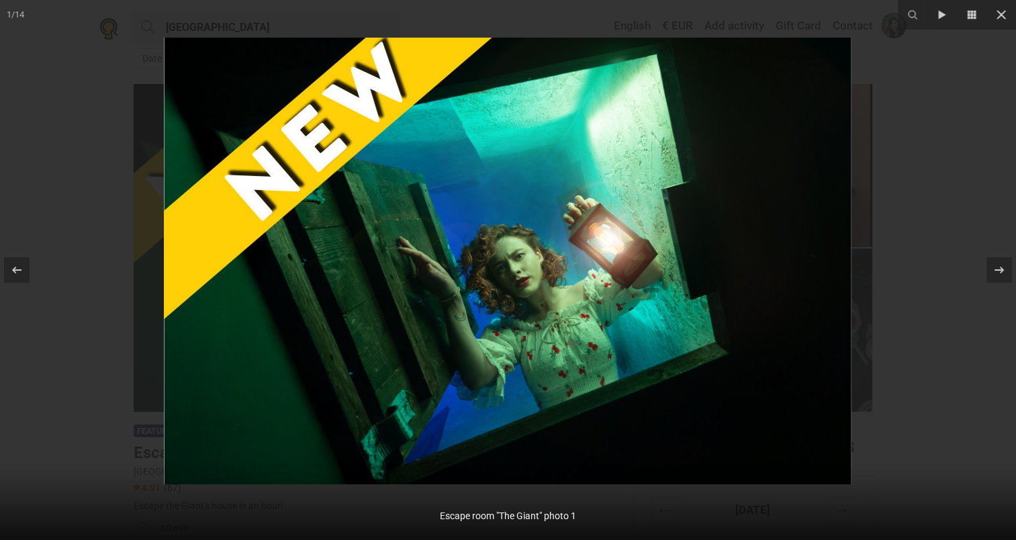
click at [951, 129] on div at bounding box center [508, 270] width 1016 height 540
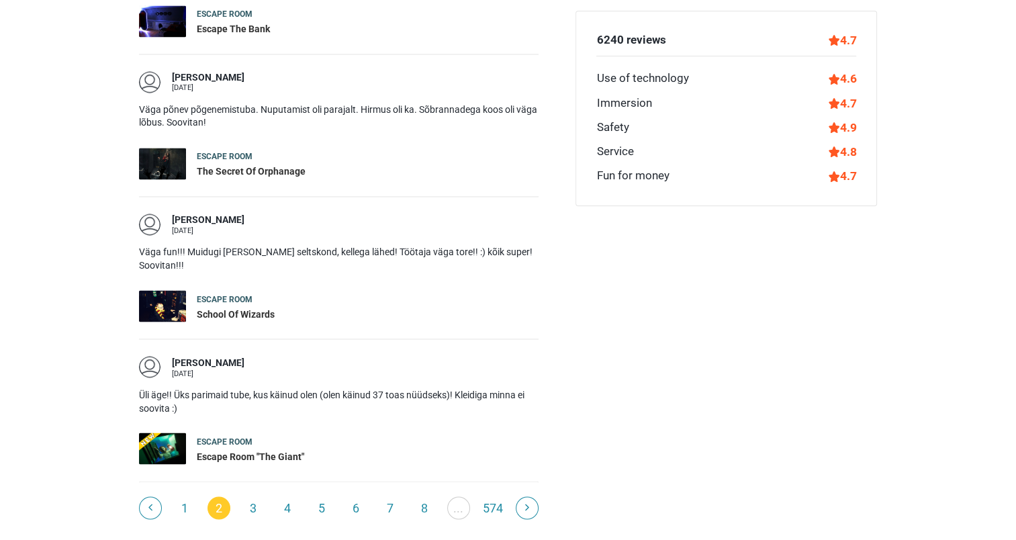
scroll to position [2277, 0]
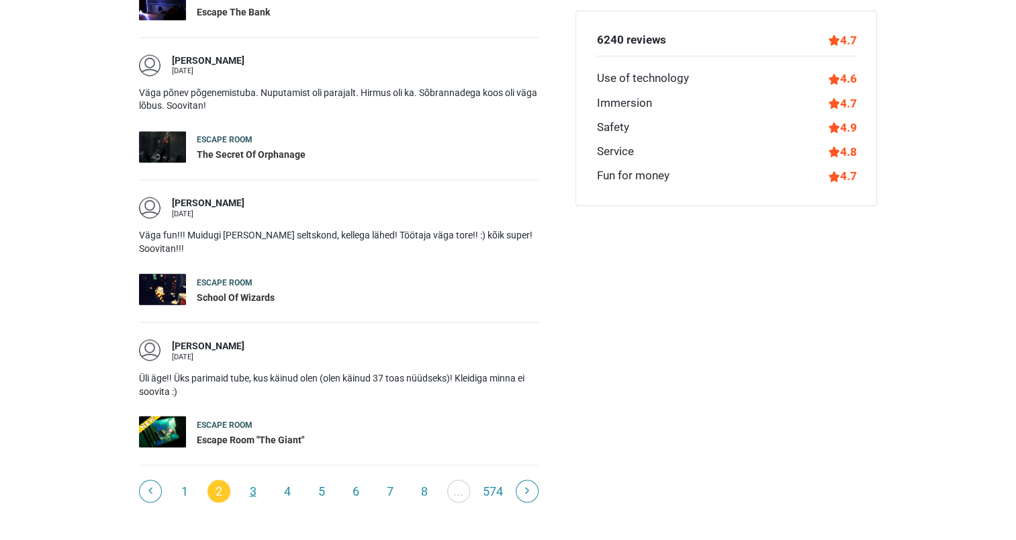
click at [252, 479] on link "3" at bounding box center [253, 490] width 23 height 23
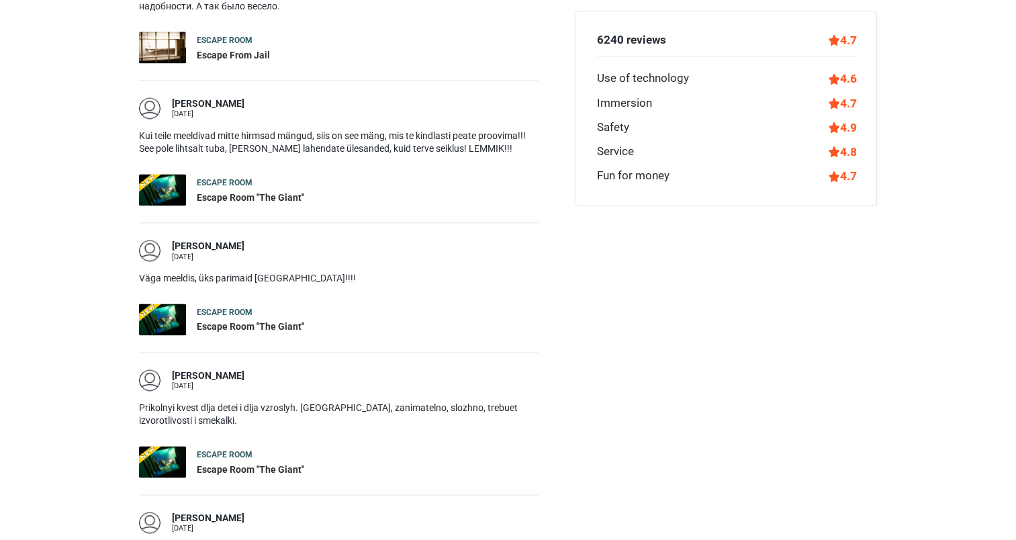
scroll to position [1861, 0]
